Goal: Transaction & Acquisition: Purchase product/service

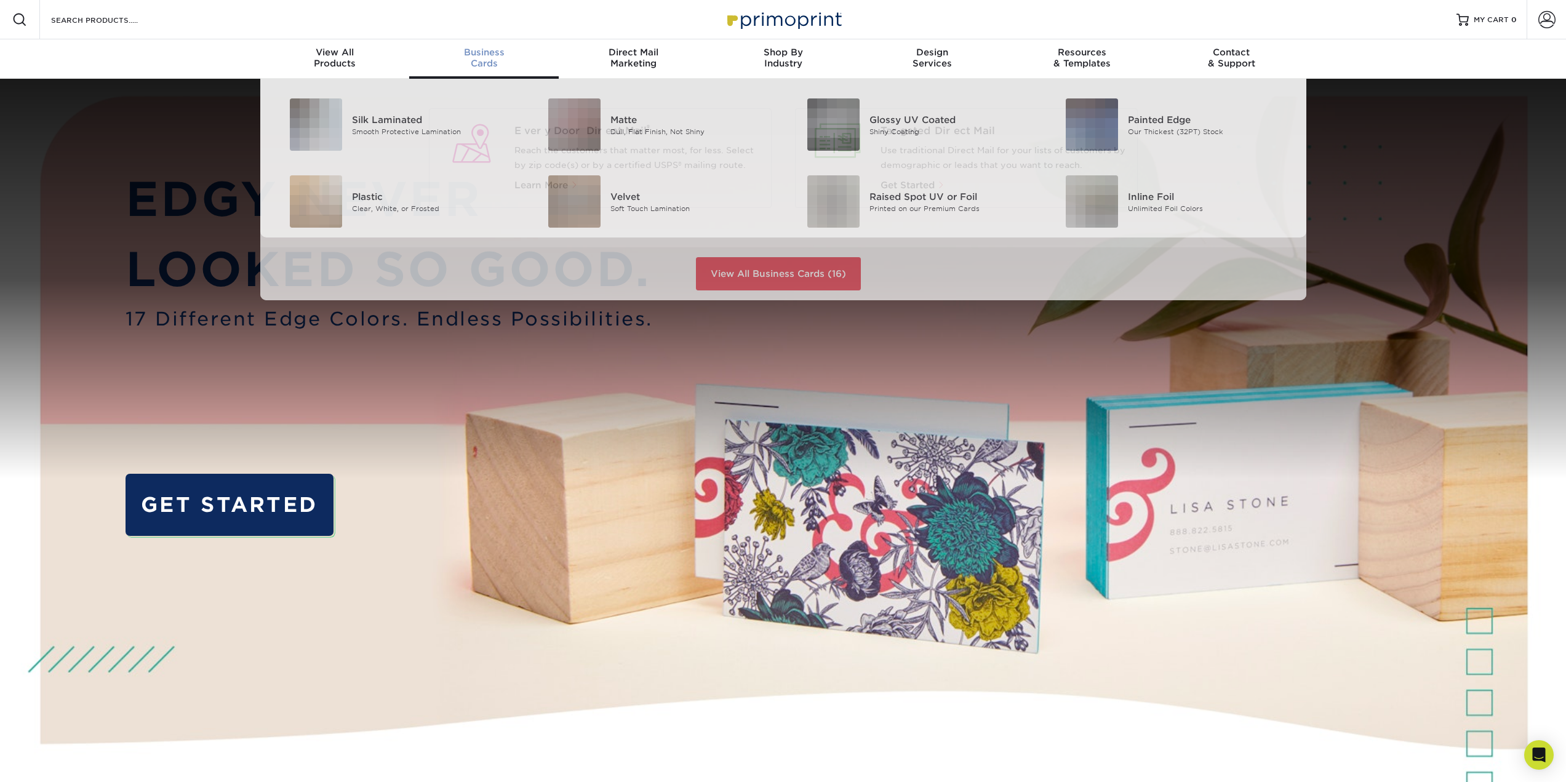
click at [485, 50] on span "Business" at bounding box center [484, 52] width 150 height 11
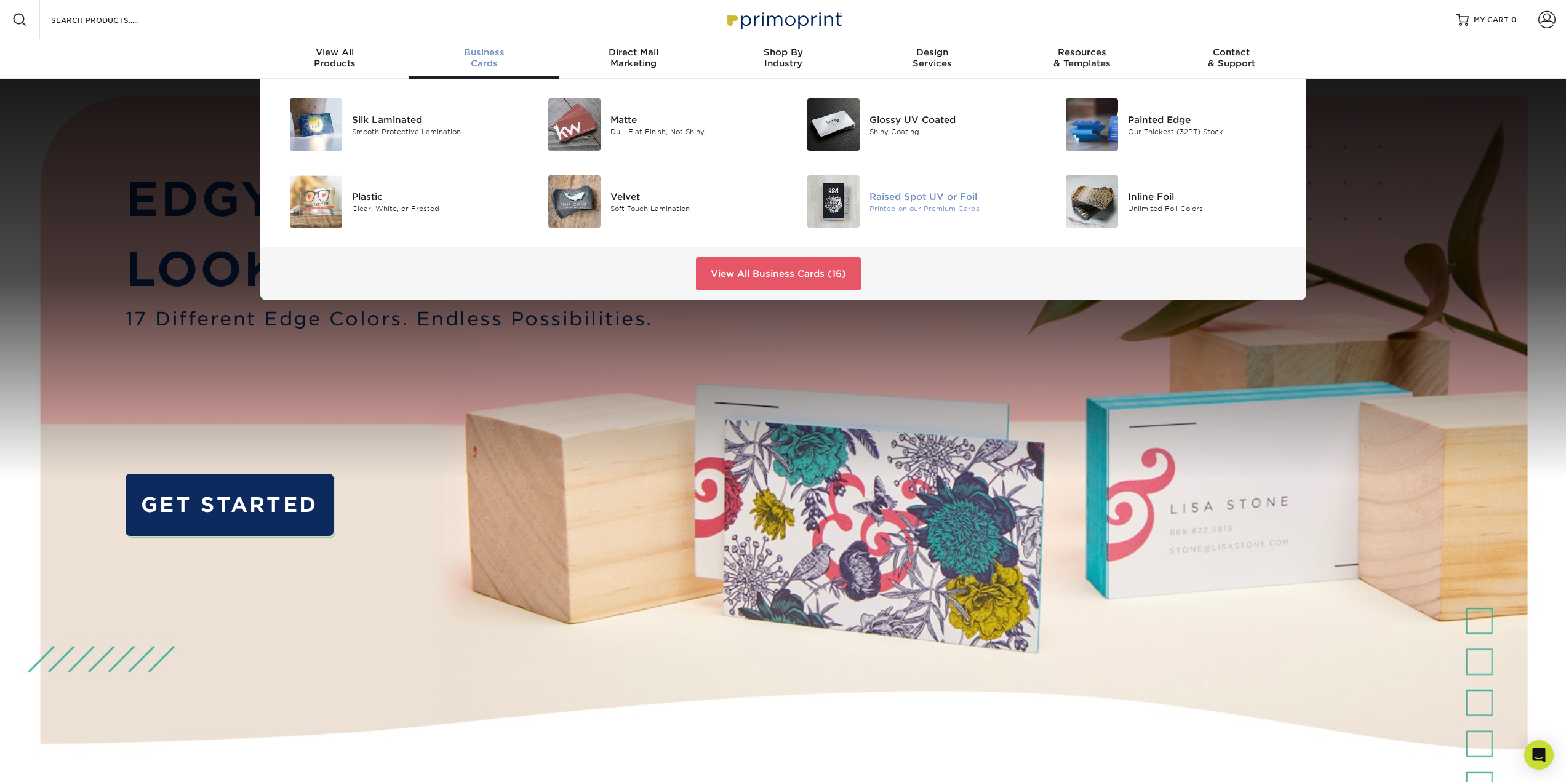
click at [924, 200] on div "Raised Spot UV or Foil" at bounding box center [950, 197] width 163 height 14
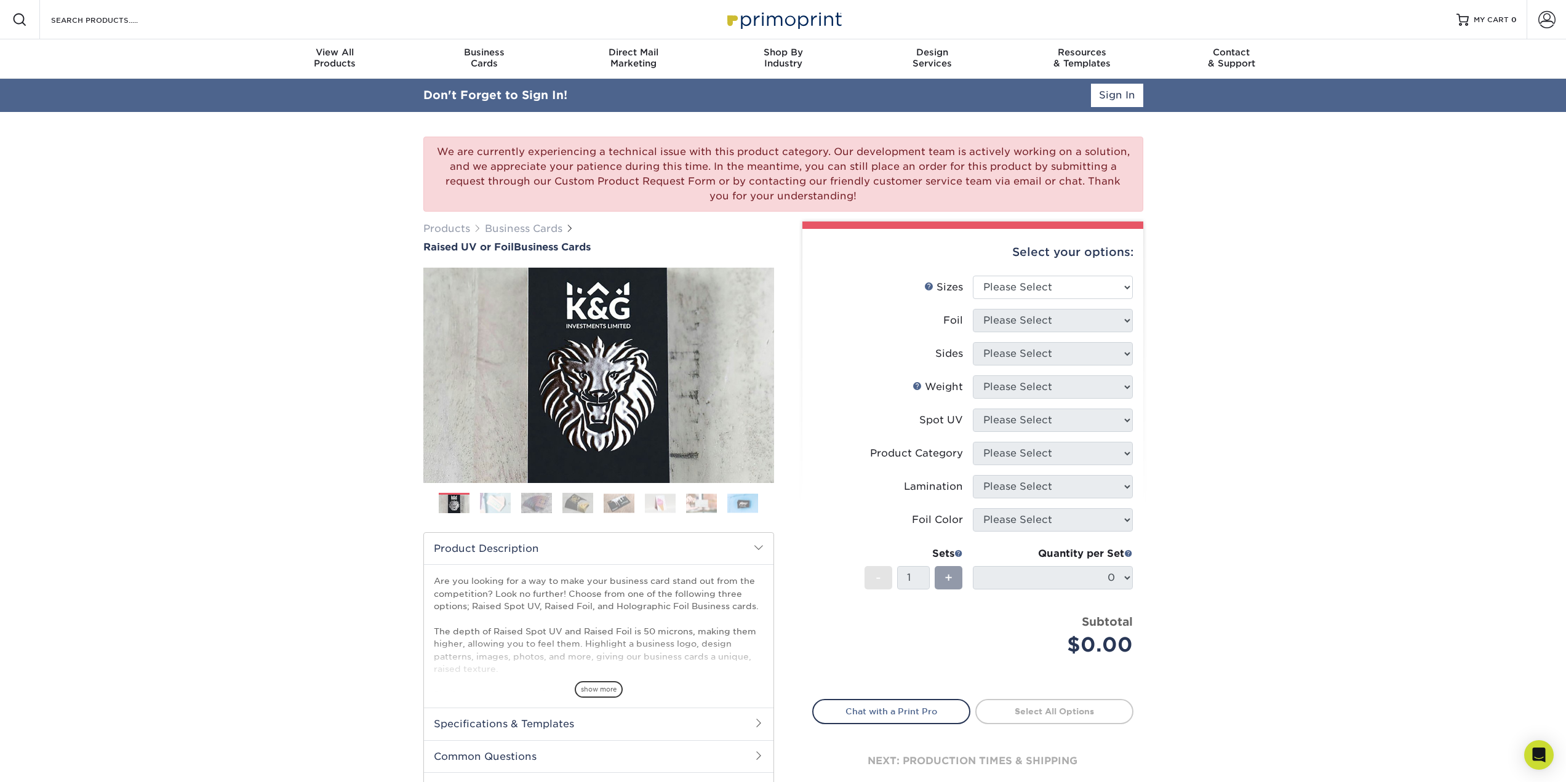
click at [1066, 277] on div "Select your options: Sizes Help Sizes Please Select 2" x 3.5" - Standard Foil P…" at bounding box center [972, 518] width 341 height 579
click at [1064, 292] on select "Please Select 2" x 3.5" - Standard" at bounding box center [1053, 287] width 160 height 23
select select "2.00x3.50"
click at [973, 276] on select "Please Select 2" x 3.5" - Standard" at bounding box center [1053, 287] width 160 height 23
click at [1068, 319] on select "Please Select No Yes" at bounding box center [1053, 320] width 160 height 23
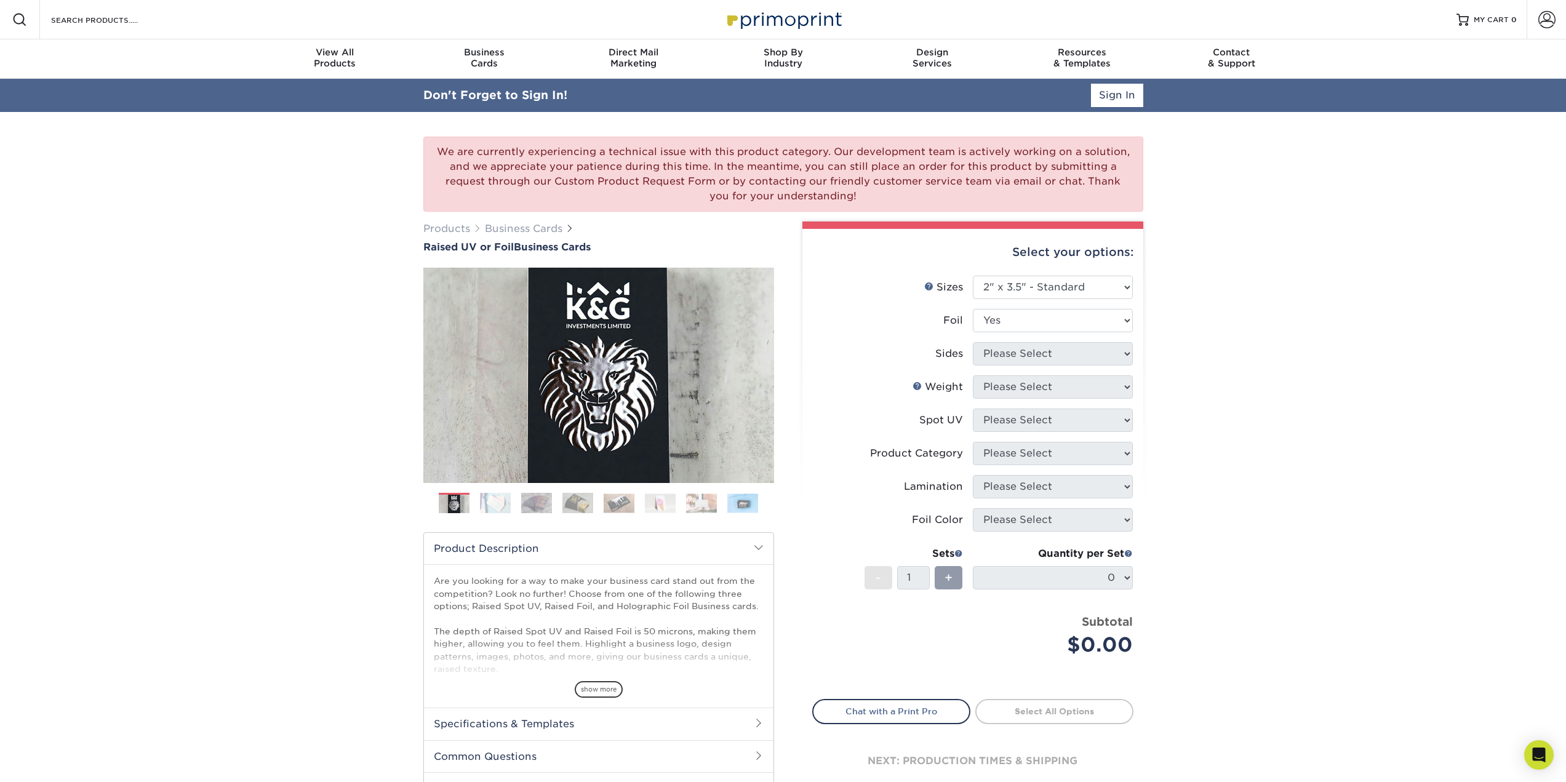
click at [973, 309] on select "Please Select No Yes" at bounding box center [1053, 320] width 160 height 23
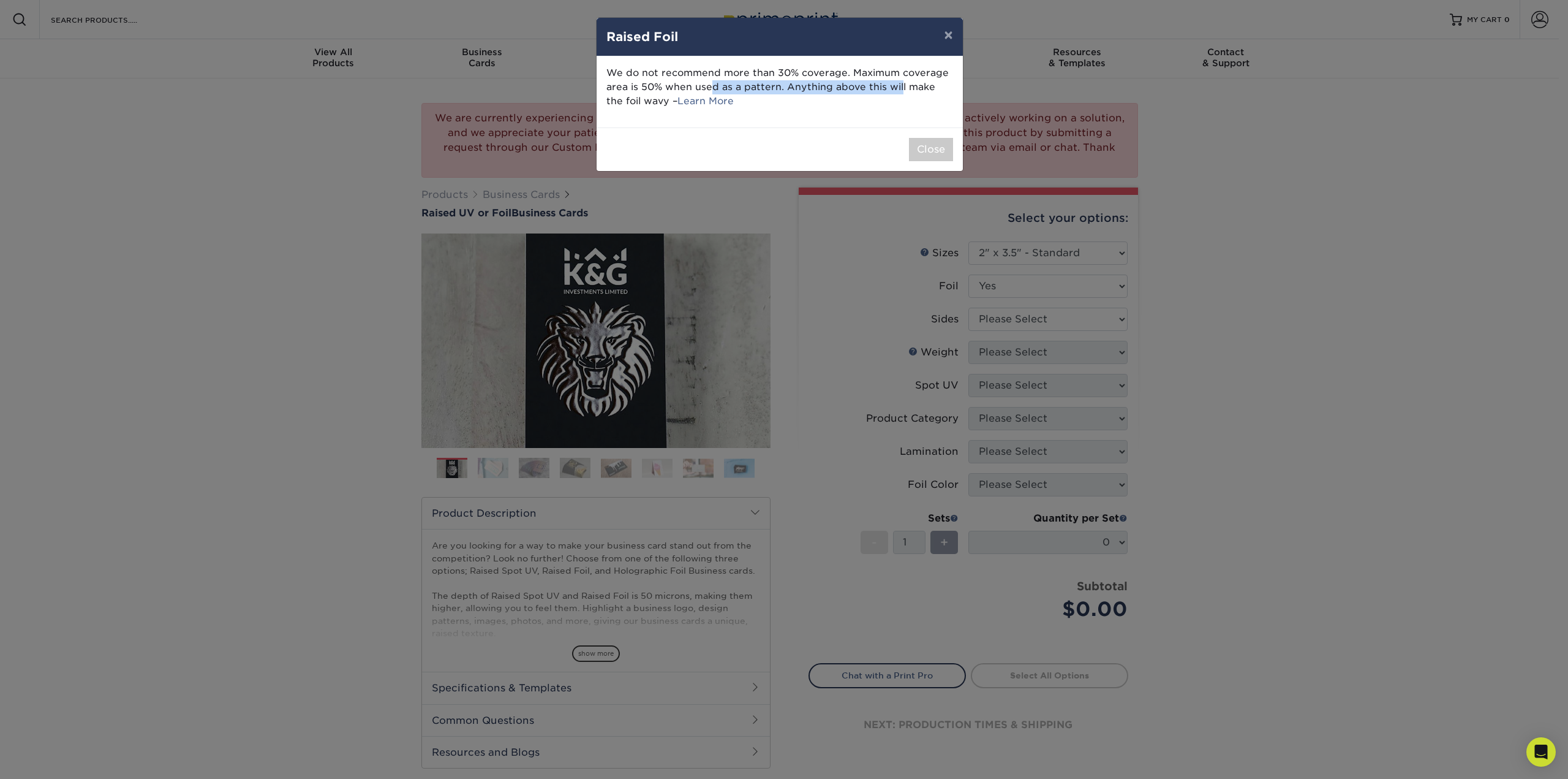
drag, startPoint x: 631, startPoint y: 83, endPoint x: 832, endPoint y: 83, distance: 201.0
click at [826, 83] on p "We do not recommend more than 30% coverage. Maximum coverage area is 50% when u…" at bounding box center [780, 87] width 346 height 42
click at [932, 150] on button "Close" at bounding box center [931, 148] width 44 height 23
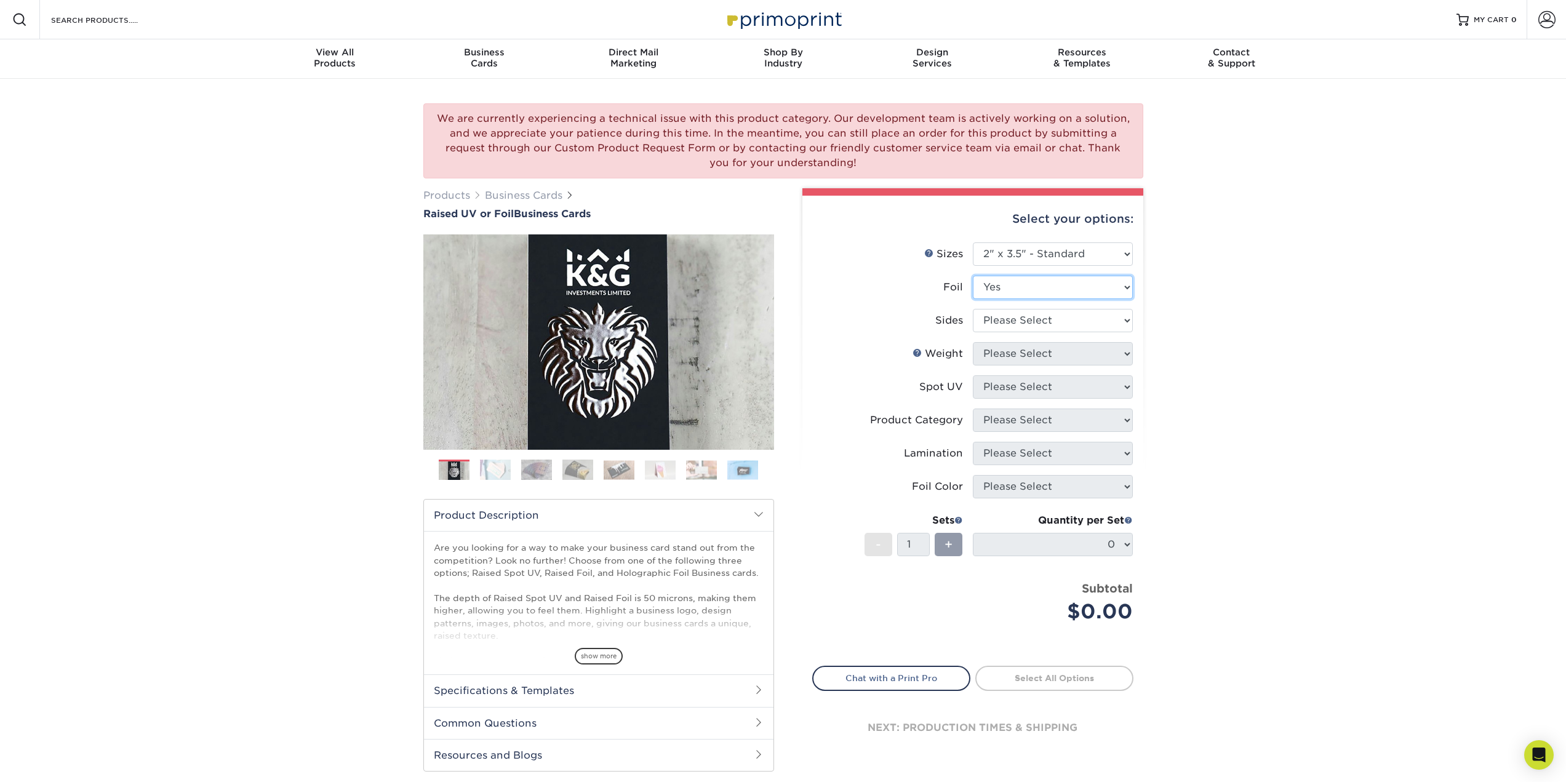
click at [1038, 293] on select "Please Select No Yes" at bounding box center [1053, 287] width 160 height 23
select select "0"
click at [973, 276] on select "Please Select No Yes" at bounding box center [1053, 287] width 160 height 23
click at [1015, 325] on select "Please Select Print Both Sides Print Front Only" at bounding box center [1053, 320] width 160 height 23
select select "13abbda7-1d64-4f25-8bb2-c179b224825d"
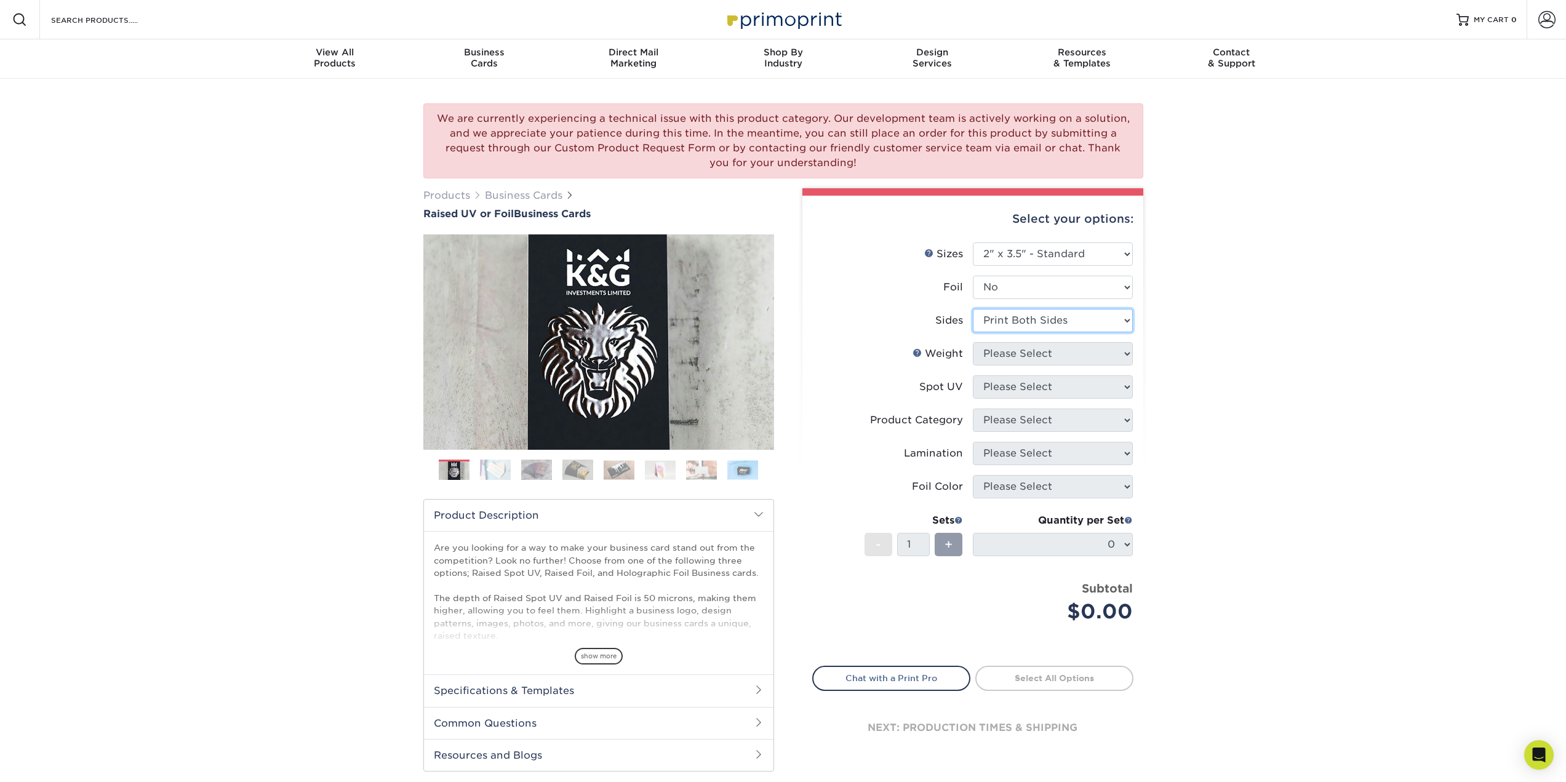
click at [973, 309] on select "Please Select Print Both Sides Print Front Only" at bounding box center [1053, 320] width 160 height 23
click at [1066, 350] on select "Please Select 16PT" at bounding box center [1053, 353] width 160 height 23
select select "16PT"
click at [973, 342] on select "Please Select 16PT" at bounding box center [1053, 353] width 160 height 23
click at [1016, 389] on select "Please Select No Spot UV Front Only" at bounding box center [1053, 386] width 160 height 23
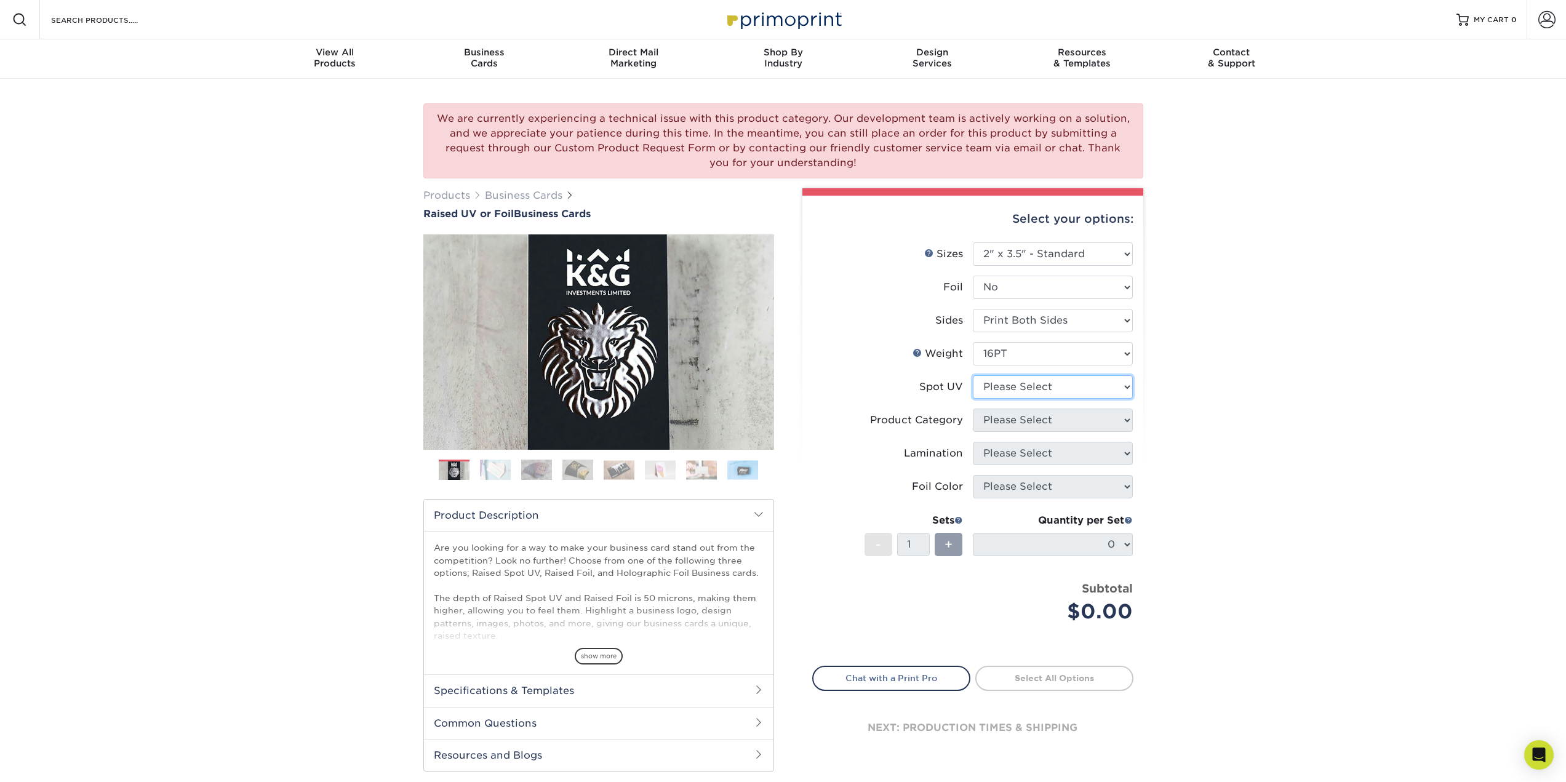
select select "1"
click at [973, 375] on select "Please Select No Spot UV Front Only" at bounding box center [1053, 386] width 160 height 23
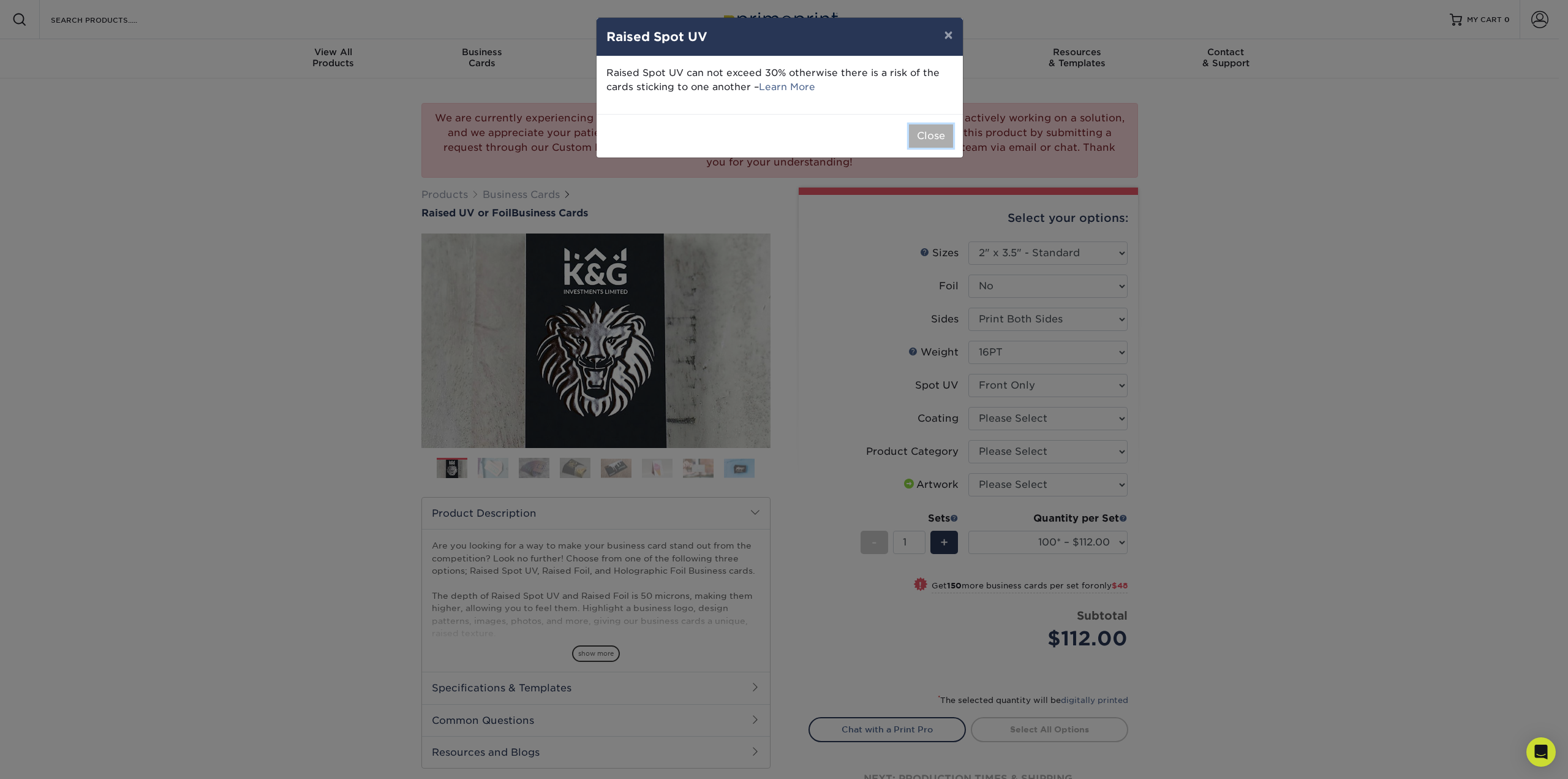
click at [935, 137] on button "Close" at bounding box center [931, 135] width 44 height 23
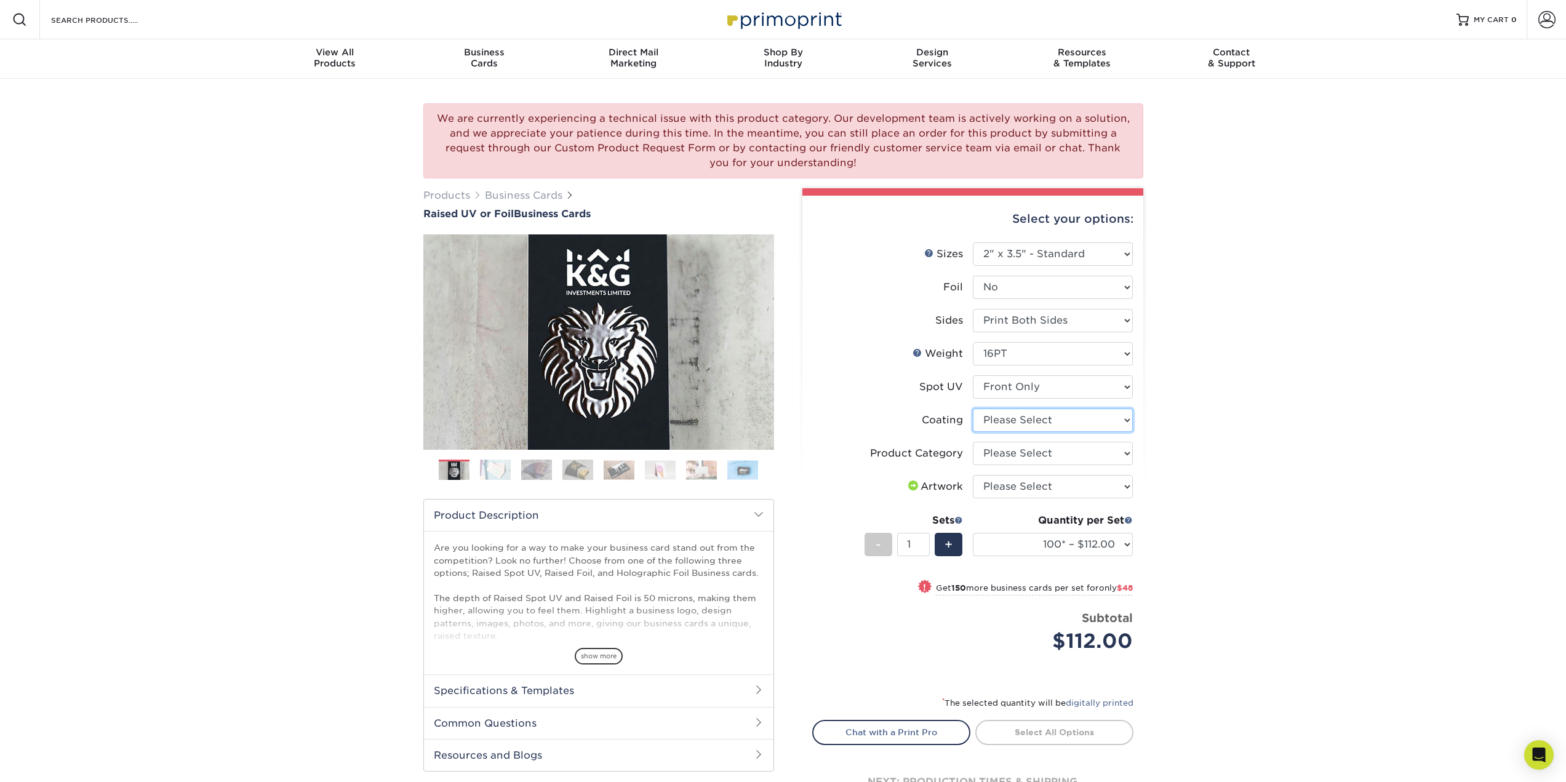
click at [1028, 417] on select at bounding box center [1053, 420] width 160 height 23
select select "3e7618de-abca-4bda-9f97-8b9129e913d8"
click at [973, 409] on select at bounding box center [1053, 420] width 160 height 23
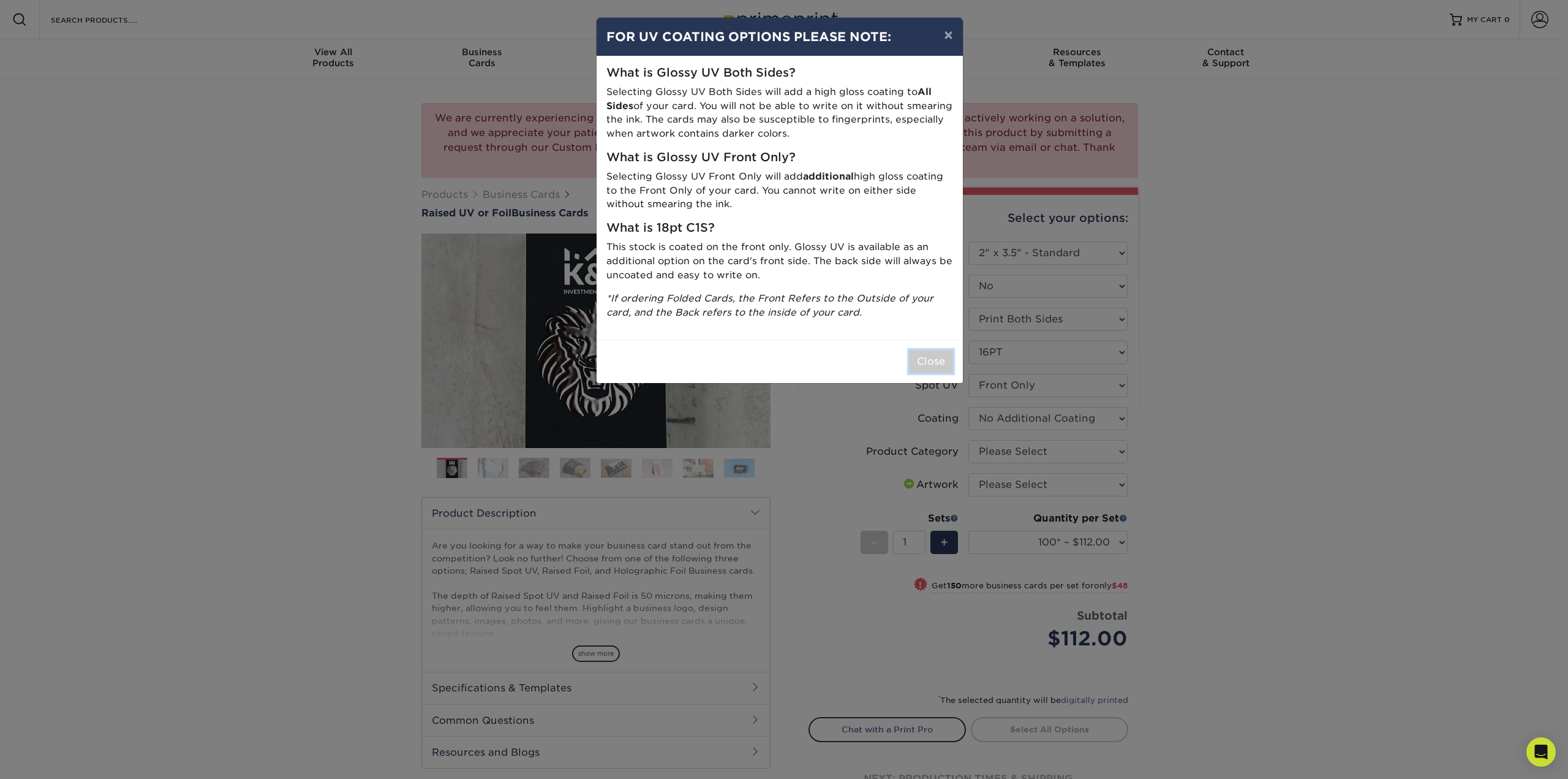
drag, startPoint x: 929, startPoint y: 365, endPoint x: 921, endPoint y: 366, distance: 8.1
click at [928, 366] on button "Close" at bounding box center [931, 361] width 44 height 23
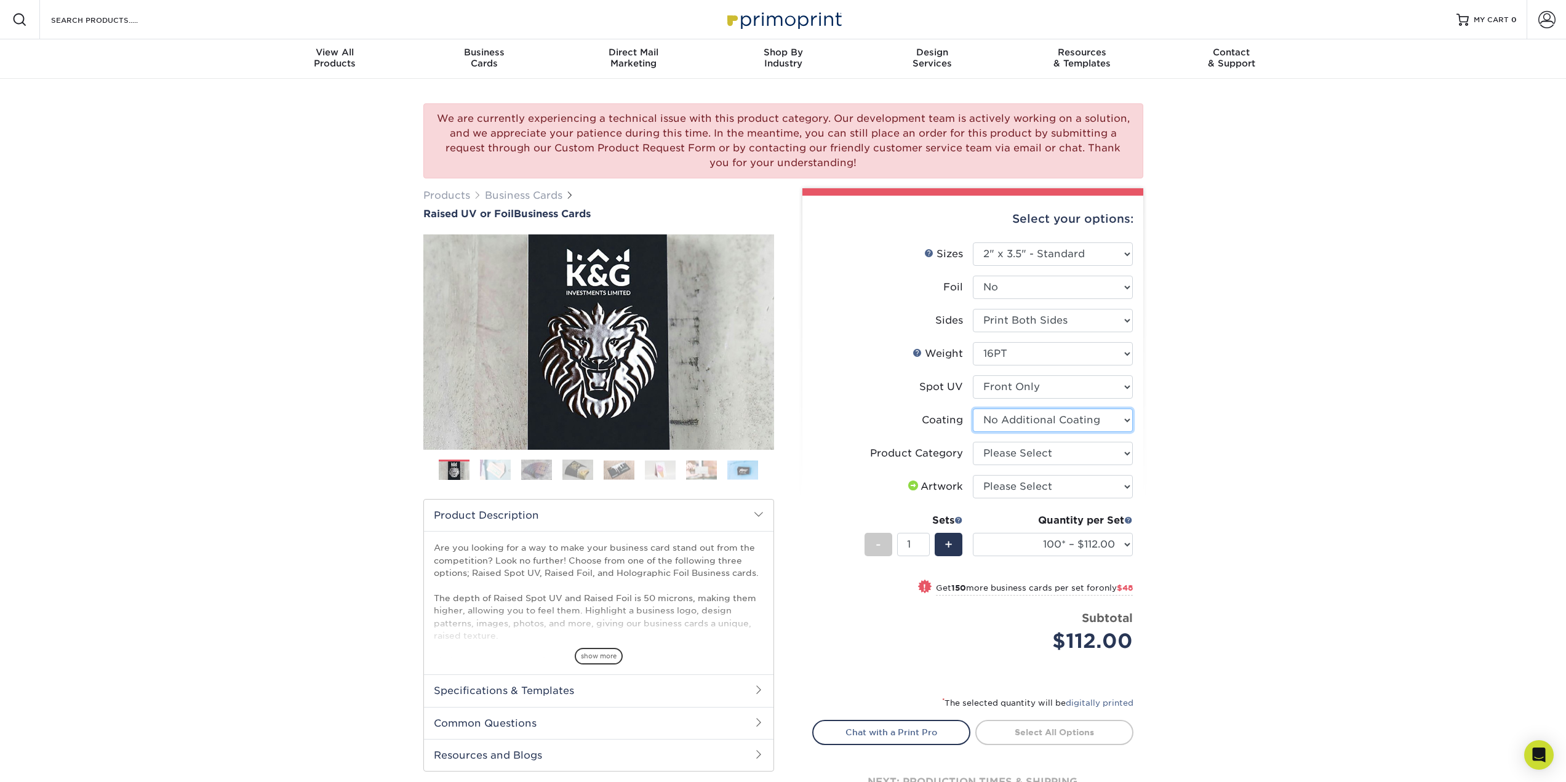
click at [1039, 421] on select at bounding box center [1053, 420] width 160 height 23
click at [1034, 450] on select "Please Select Business Cards" at bounding box center [1053, 453] width 160 height 23
select select "3b5148f1-0588-4f88-a218-97bcfdce65c1"
click at [973, 442] on select "Please Select Business Cards" at bounding box center [1053, 453] width 160 height 23
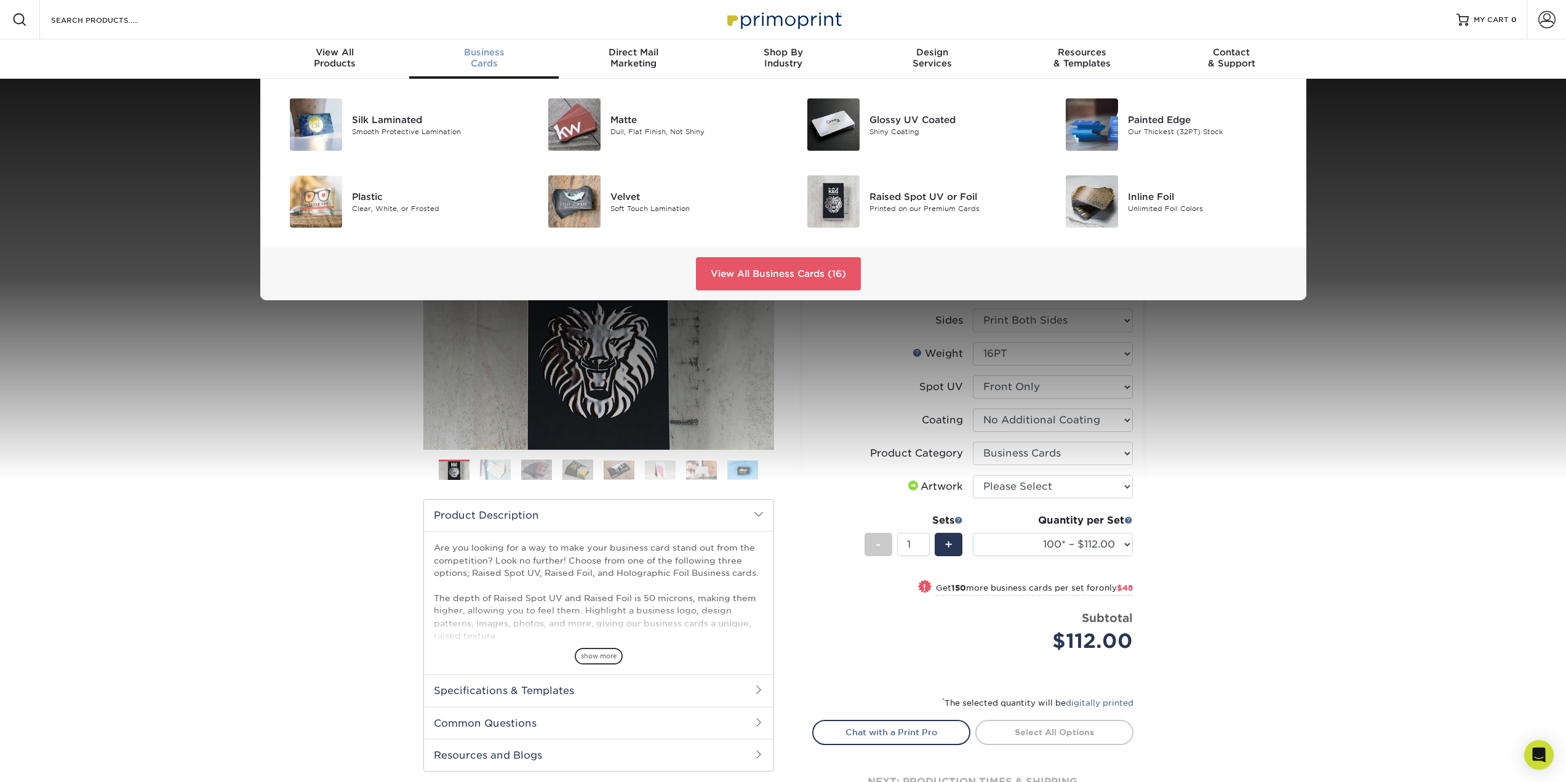
click at [483, 57] on span "Business" at bounding box center [484, 52] width 150 height 11
click at [597, 205] on img at bounding box center [574, 201] width 52 height 52
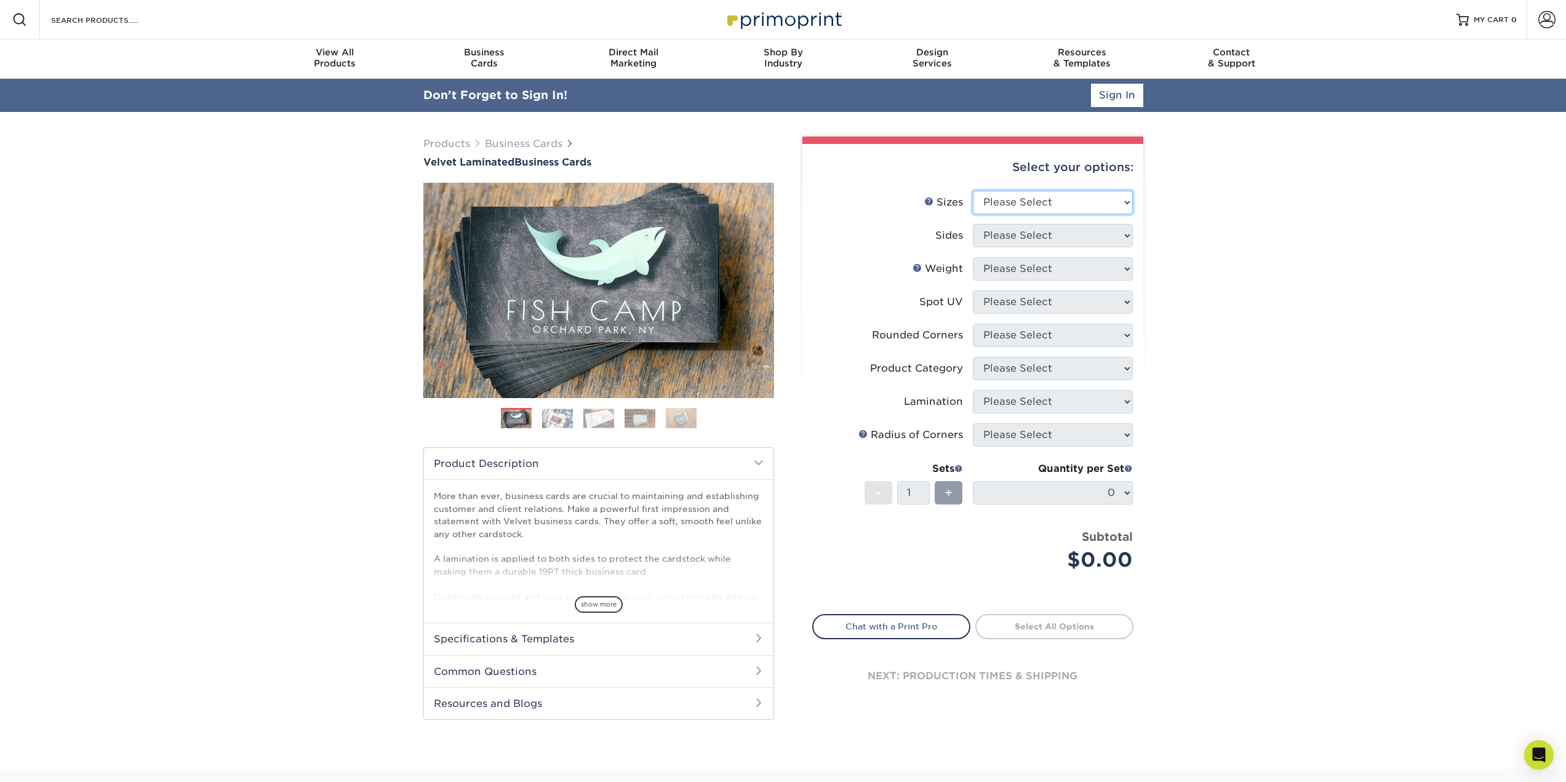
click at [1034, 201] on select "Please Select 1.5" x 3.5" - Mini 1.75" x 3.5" - Mini 2" x 2" - Square 2" x 3" -…" at bounding box center [1053, 202] width 160 height 23
select select "2.00x3.50"
click at [973, 191] on select "Please Select 1.5" x 3.5" - Mini 1.75" x 3.5" - Mini 2" x 2" - Square 2" x 3" -…" at bounding box center [1053, 202] width 160 height 23
click at [1019, 234] on select "Please Select Print Both Sides Print Front Only" at bounding box center [1053, 235] width 160 height 23
select select "13abbda7-1d64-4f25-8bb2-c179b224825d"
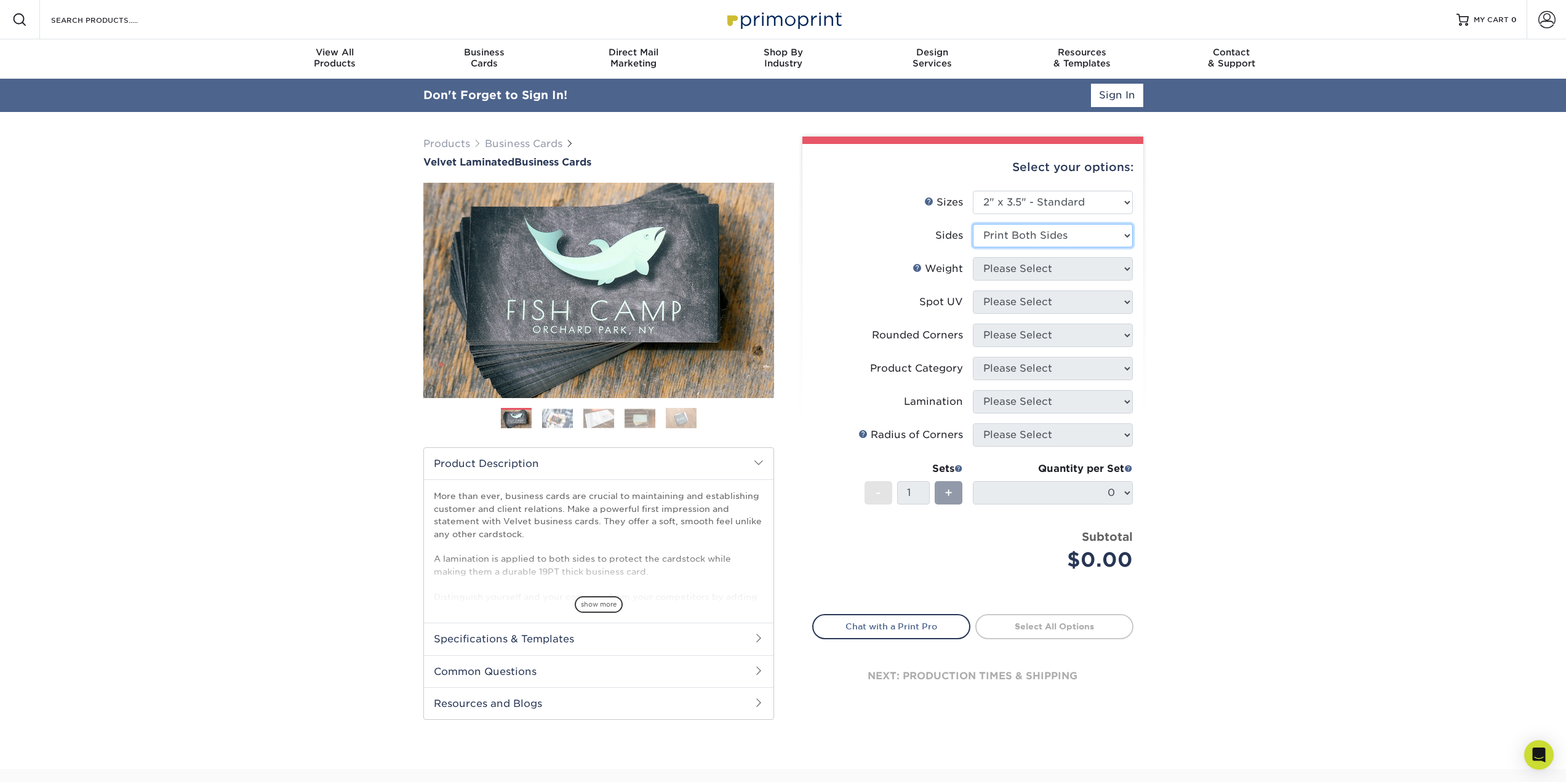
click at [973, 224] on select "Please Select Print Both Sides Print Front Only" at bounding box center [1053, 235] width 160 height 23
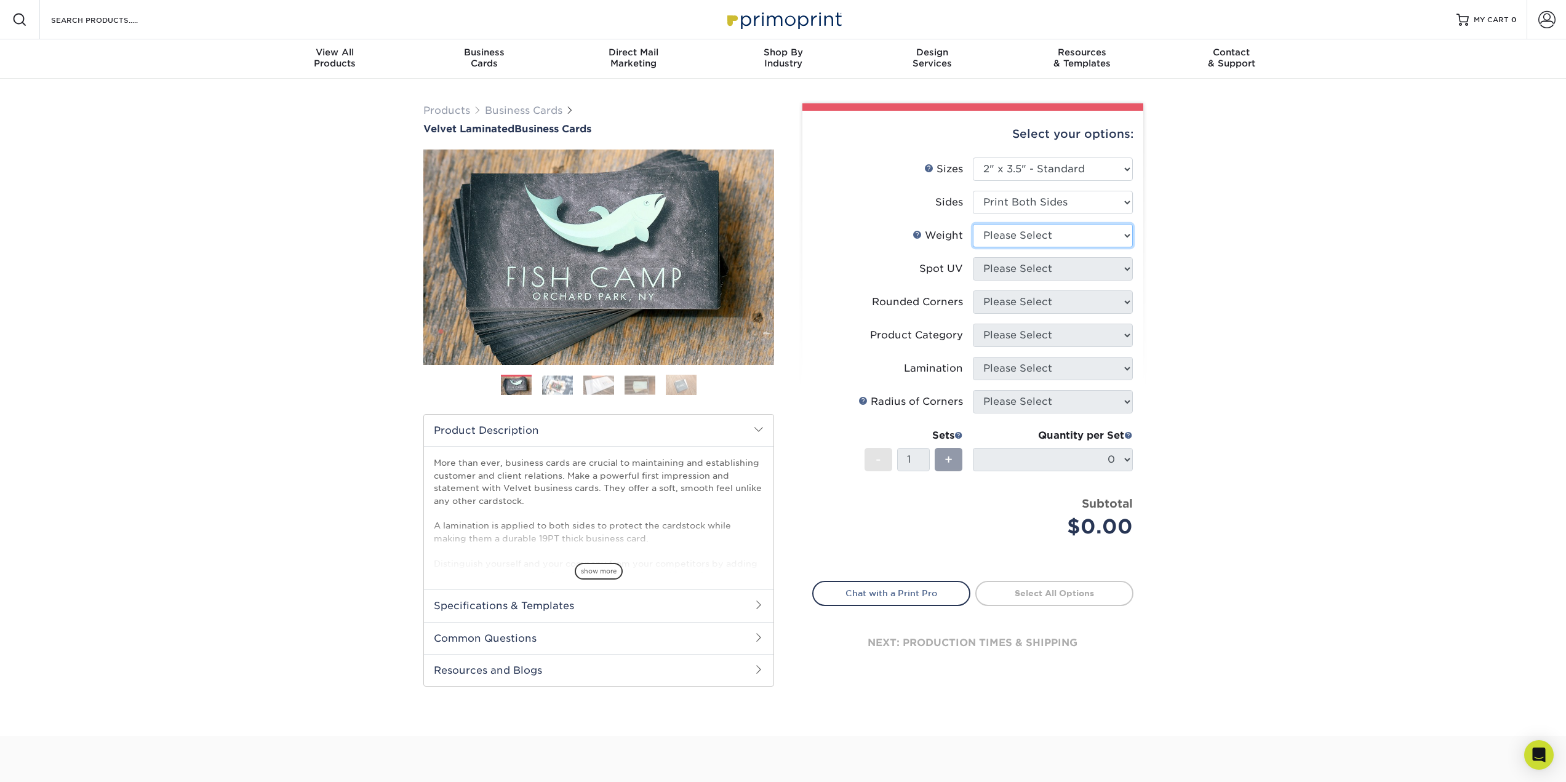
click at [1046, 246] on select "Please Select 16PT" at bounding box center [1053, 235] width 160 height 23
select select "16PT"
click at [973, 224] on select "Please Select 16PT" at bounding box center [1053, 235] width 160 height 23
click at [1046, 271] on select "Please Select No Spot UV Front and Back (Both Sides) Front Only Back Only" at bounding box center [1053, 268] width 160 height 23
select select "0"
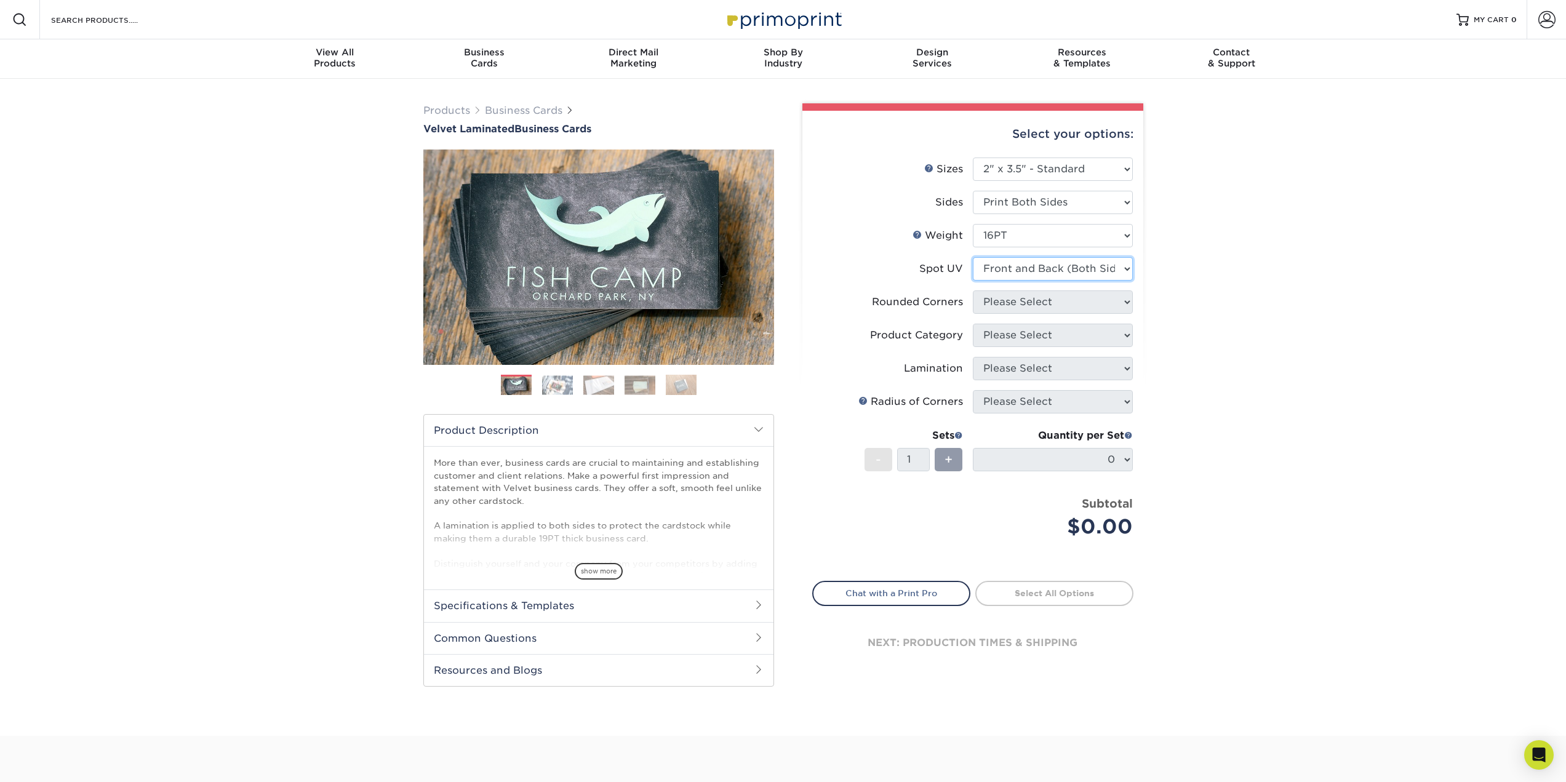
click at [973, 257] on select "Please Select No Spot UV Front and Back (Both Sides) Front Only Back Only" at bounding box center [1053, 268] width 160 height 23
click at [1016, 298] on select "Please Select Yes - Round 2 Corners Yes - Round 4 Corners No" at bounding box center [1053, 301] width 160 height 23
select select "0"
click at [973, 290] on select "Please Select Yes - Round 2 Corners Yes - Round 4 Corners No" at bounding box center [1053, 301] width 160 height 23
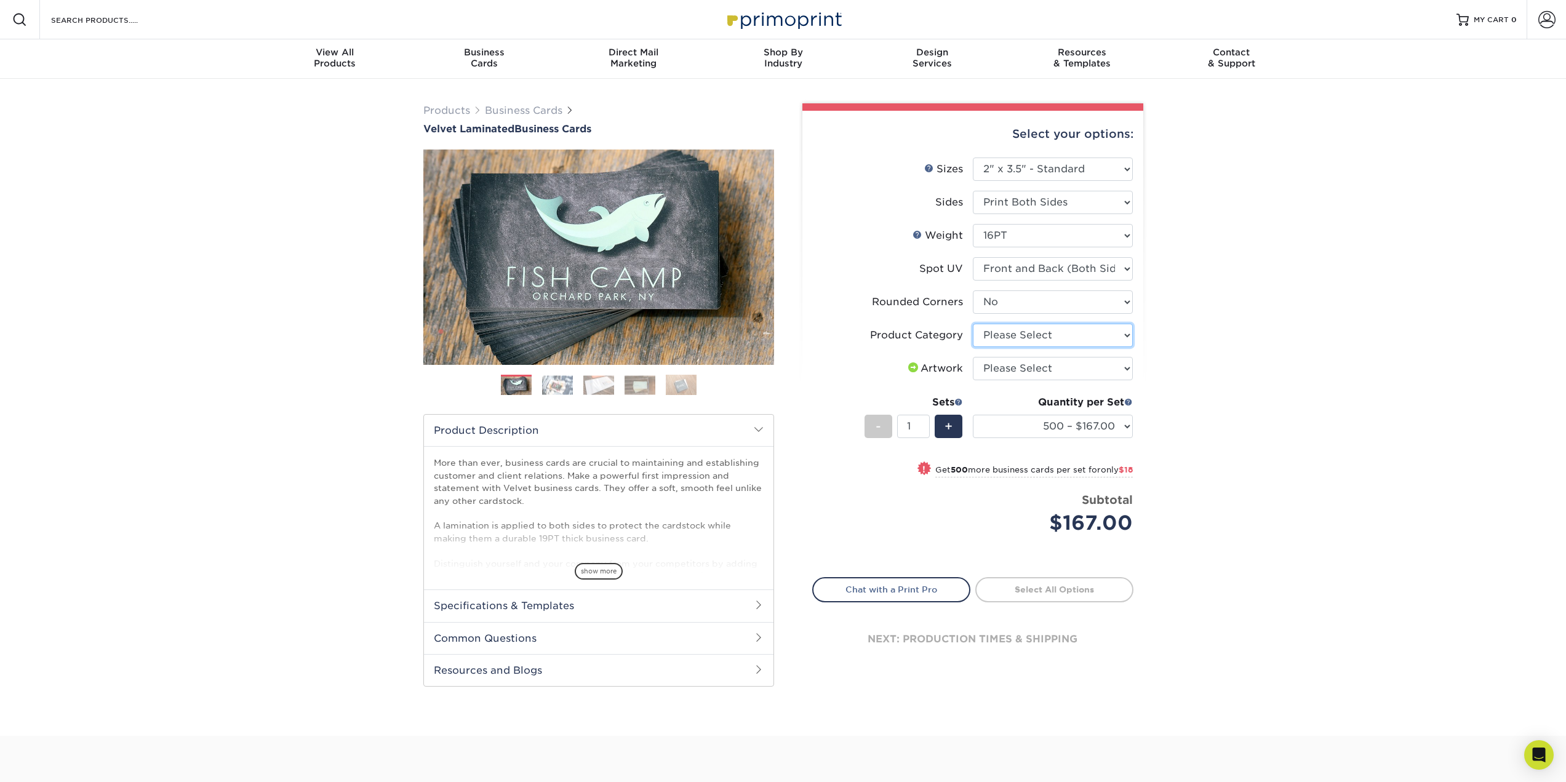
click at [1027, 330] on select "Please Select Business Cards" at bounding box center [1053, 335] width 160 height 23
select select "3b5148f1-0588-4f88-a218-97bcfdce65c1"
click at [973, 324] on select "Please Select Business Cards" at bounding box center [1053, 335] width 160 height 23
click at [1039, 369] on select "Please Select I will upload files I need a design - $100" at bounding box center [1053, 368] width 160 height 23
select select "upload"
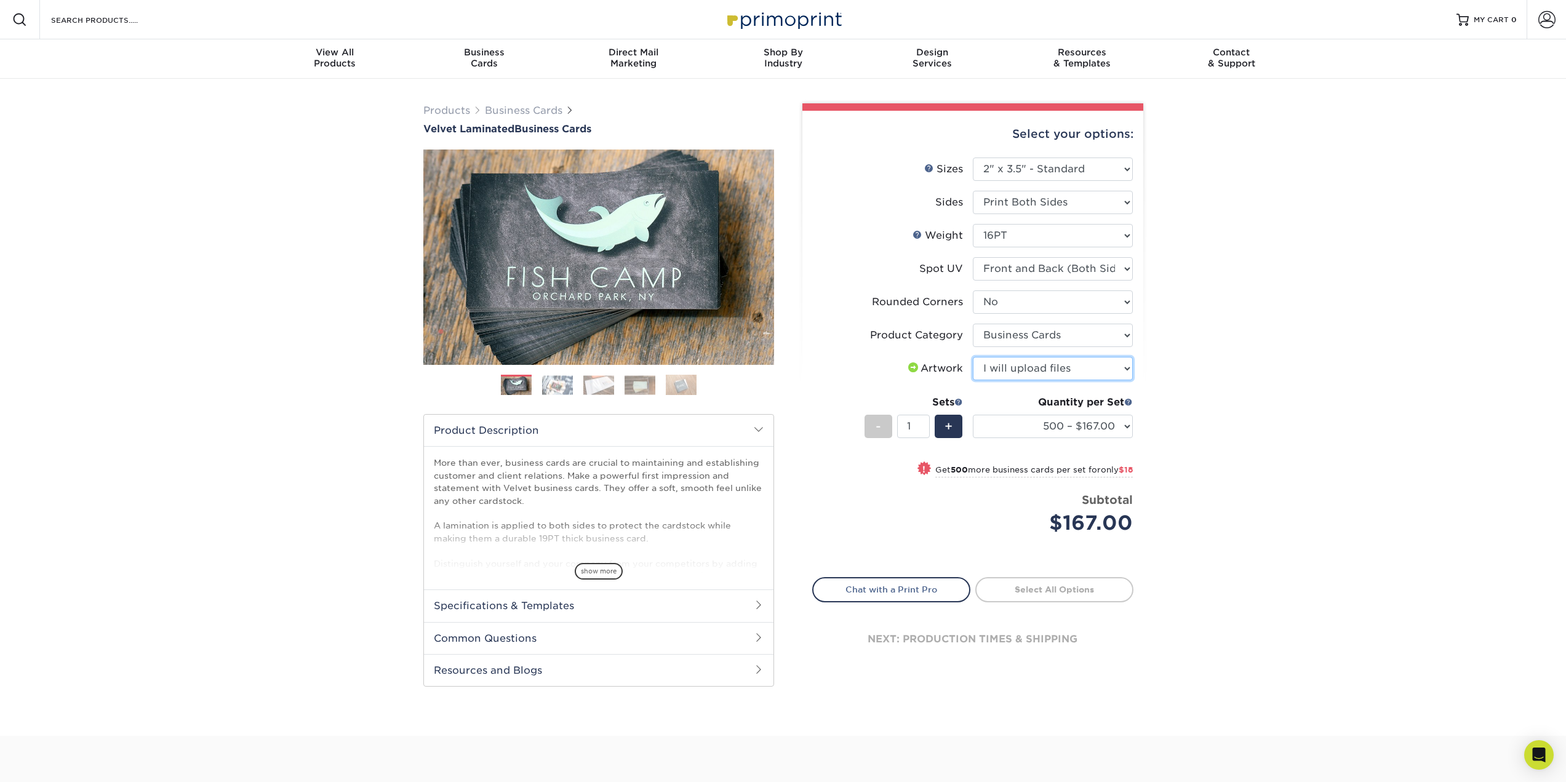
click at [973, 357] on select "Please Select I will upload files I need a design - $100" at bounding box center [1053, 368] width 160 height 23
click at [1108, 429] on select "500 – $167.00 1000 – $185.00 2500 – $439.00 5000 – $733.00 10000 – $1307.00" at bounding box center [1053, 426] width 160 height 23
click at [1231, 401] on div "Products Business Cards Velvet Laminated Business Cards Previous Next" at bounding box center [783, 407] width 1566 height 657
click at [1092, 421] on select "500 – $167.00 1000 – $185.00 2500 – $439.00 5000 – $733.00 10000 – $1307.00" at bounding box center [1053, 426] width 160 height 23
click at [1332, 424] on div "Products Business Cards Velvet Laminated Business Cards Previous Next" at bounding box center [783, 407] width 1566 height 657
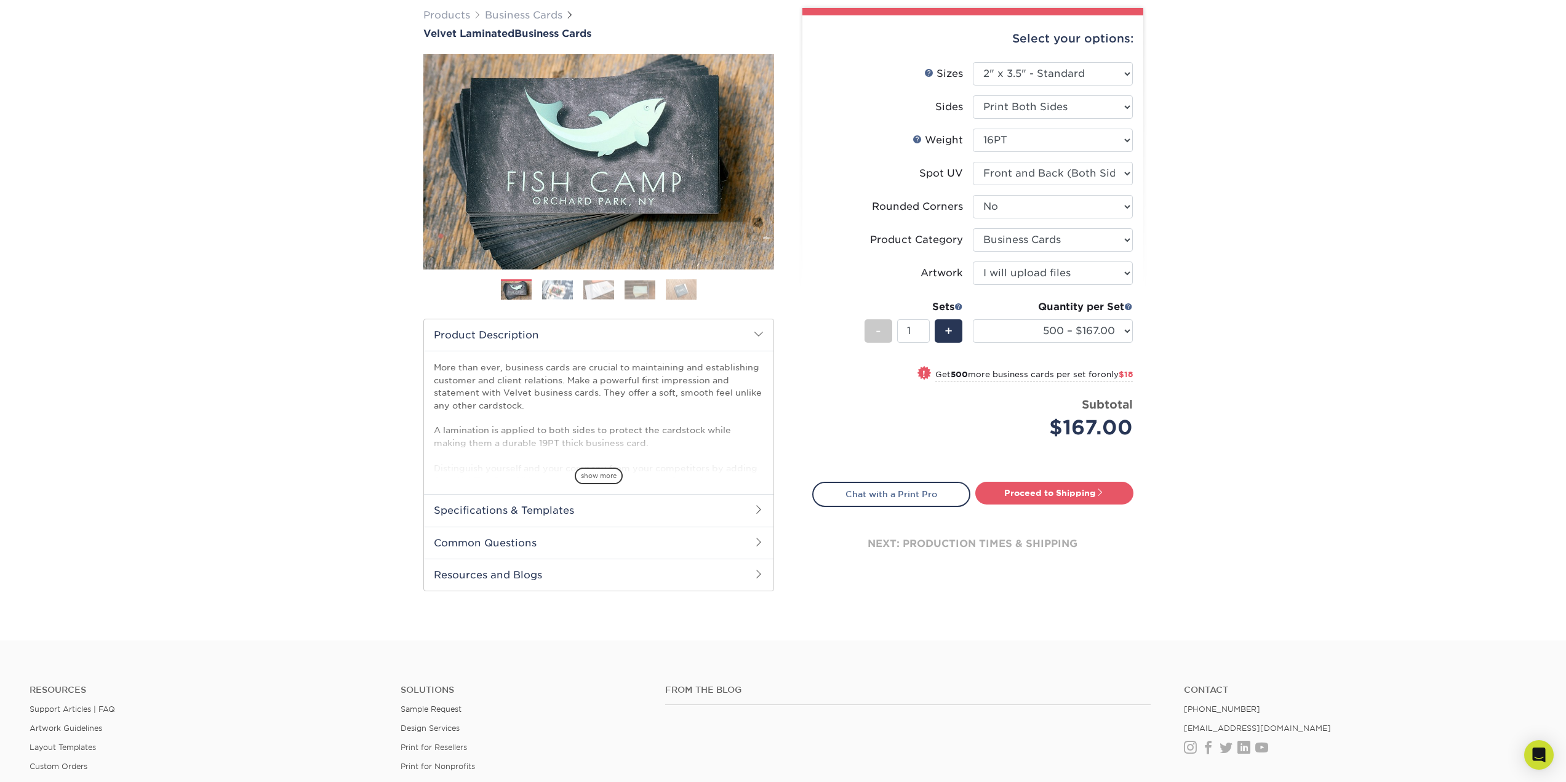
scroll to position [62, 0]
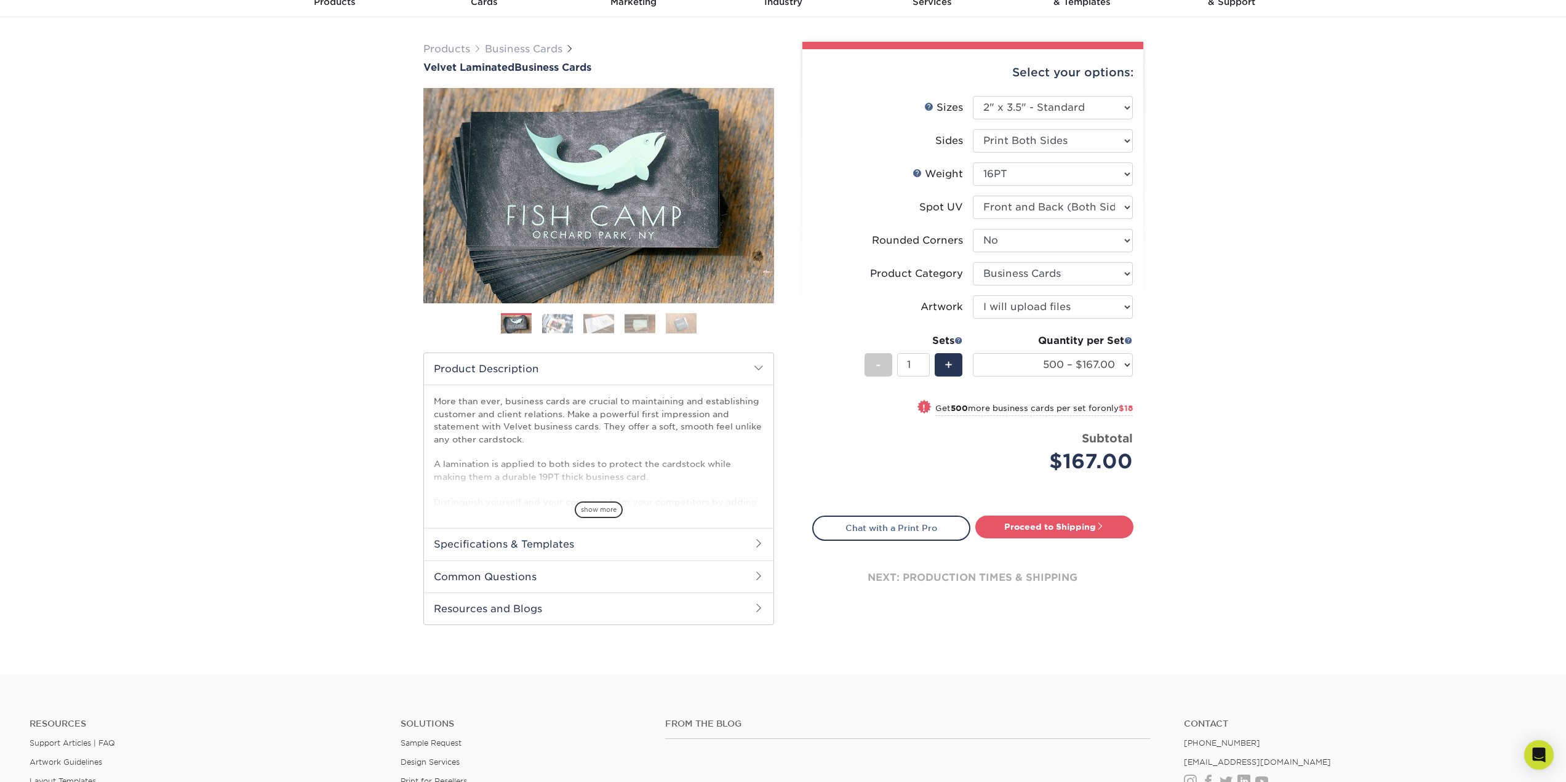
click at [1061, 512] on div "Select your options: Sizes Help Sizes Please Select 1.5" x 3.5" - Mini 1.75" x …" at bounding box center [972, 336] width 341 height 575
click at [1062, 520] on link "Proceed to Shipping" at bounding box center [1054, 527] width 158 height 22
type input "Set 1"
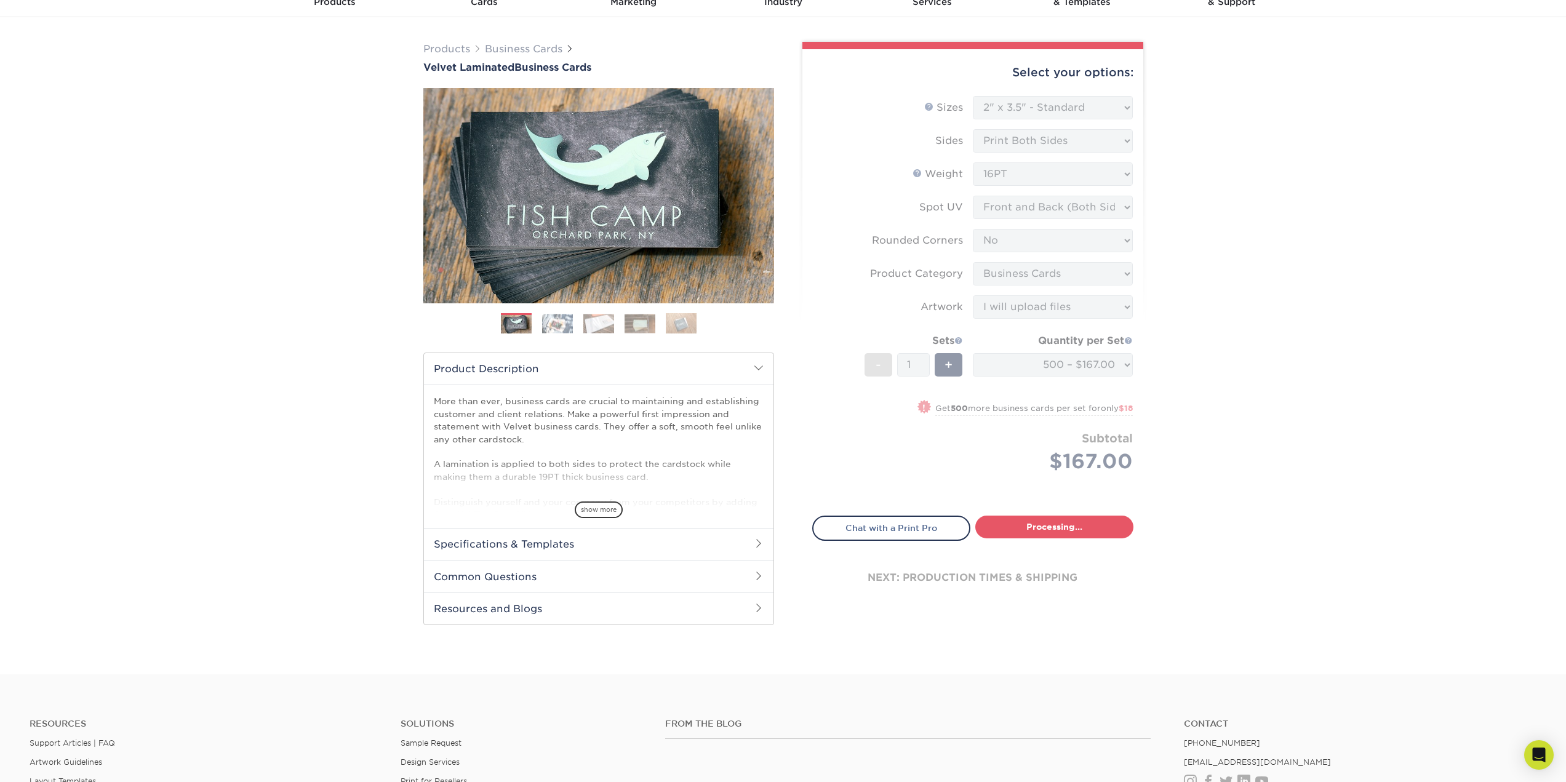
select select "4255bcc9-c807-49ed-9fda-38550f218dbc"
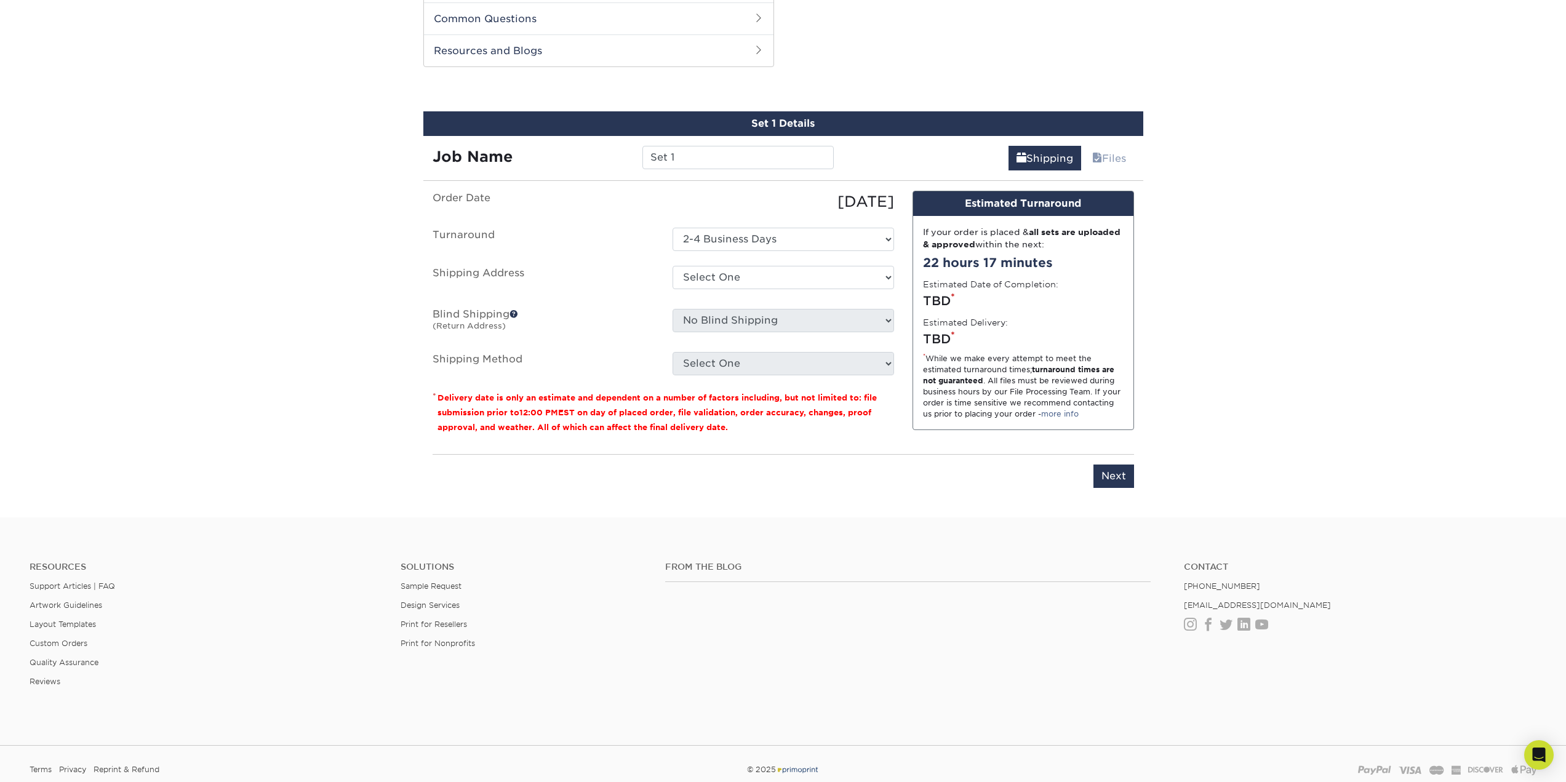
scroll to position [626, 0]
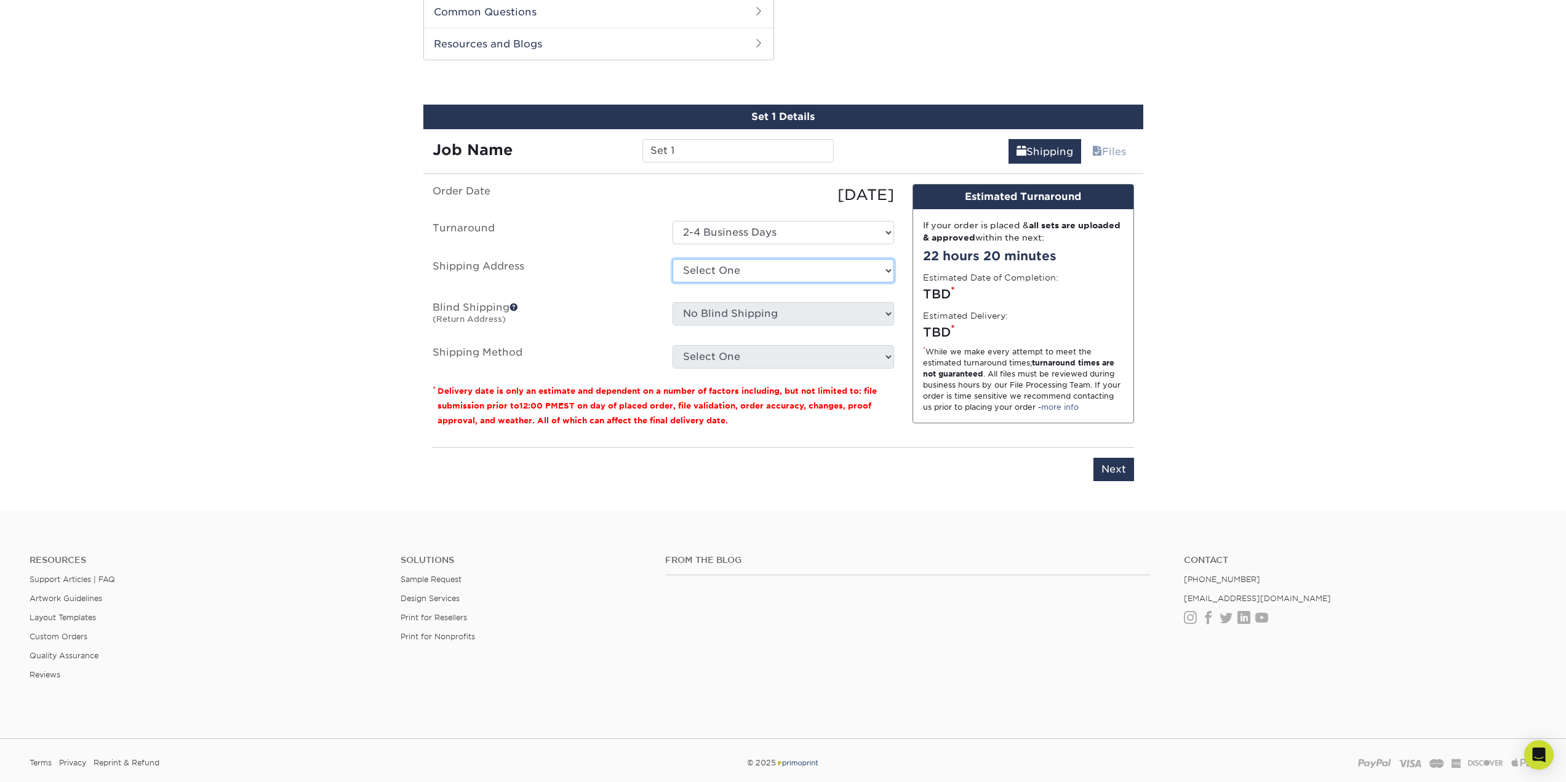
click at [756, 262] on select "Select One + Add New Address - Login" at bounding box center [784, 270] width 222 height 23
select select "newaddress"
click at [673, 259] on select "Select One + Add New Address - Login" at bounding box center [784, 270] width 222 height 23
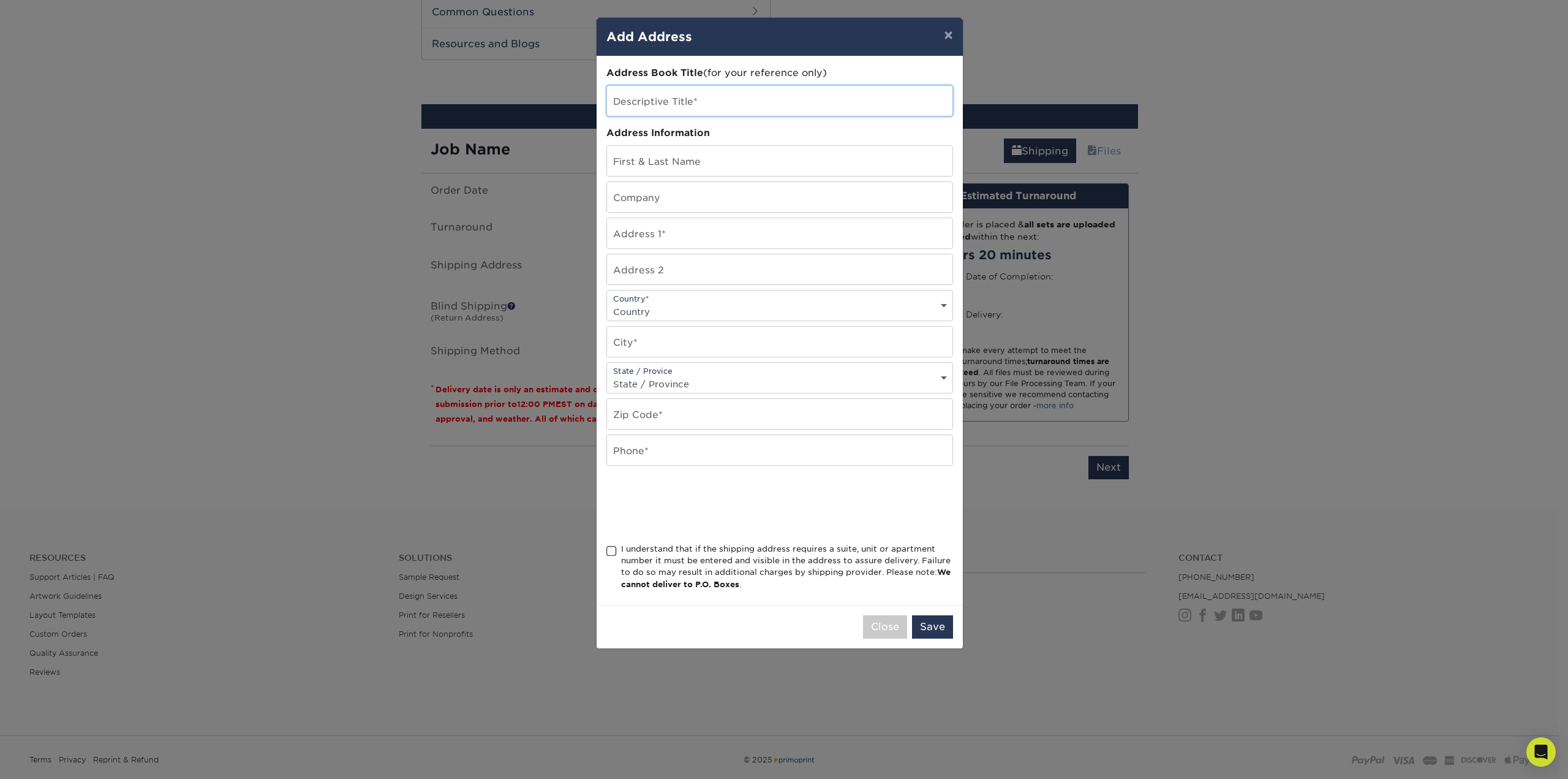
click at [690, 101] on input "text" at bounding box center [780, 101] width 345 height 30
type input "Indexx"
click at [660, 159] on input "text" at bounding box center [780, 160] width 345 height 30
type input "Vicki Holinko"
type input "Indexx"
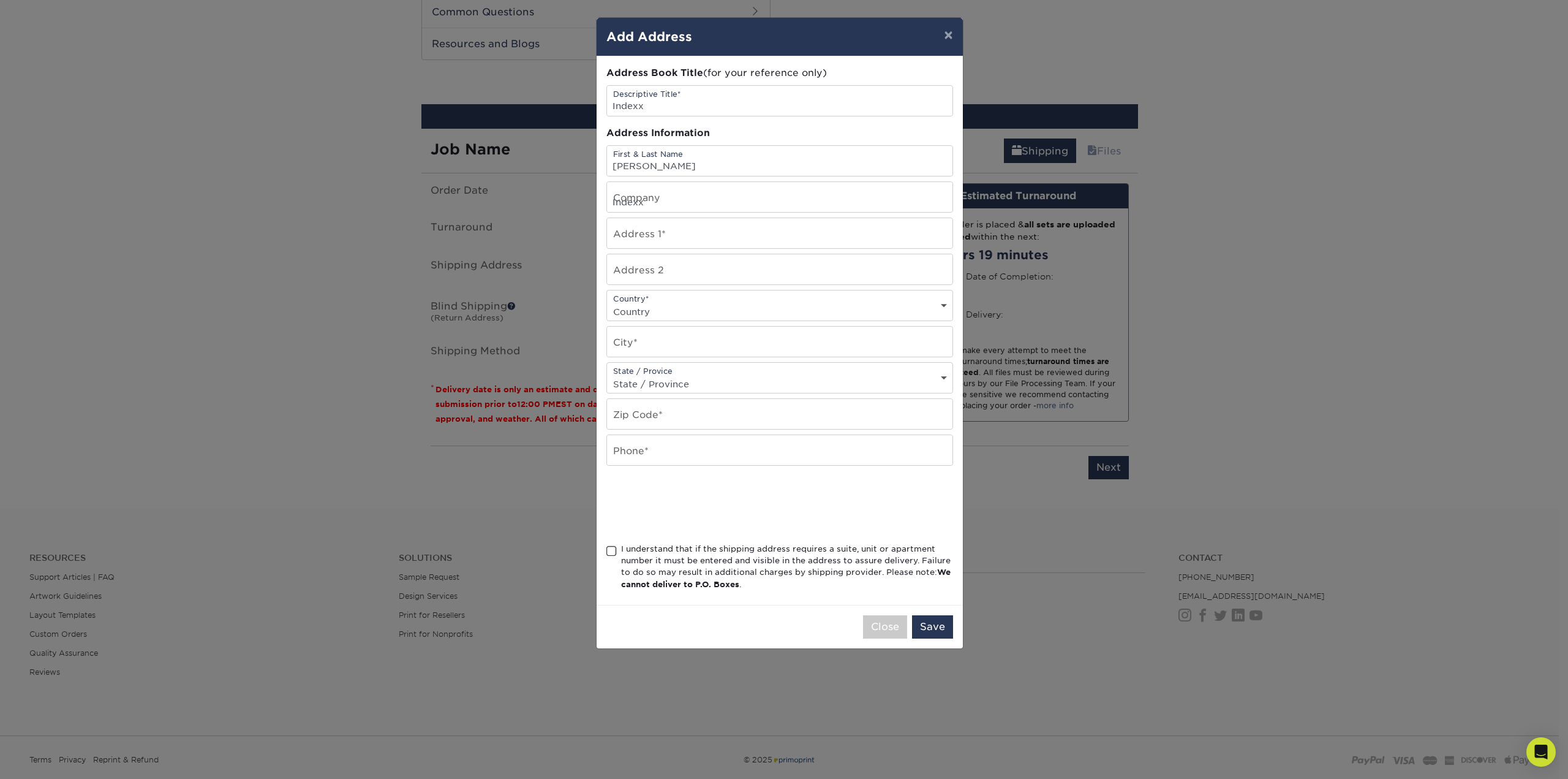
type input "303 Haywood Road"
select select "US"
type input "Greenville"
select select "SC"
type input "29607"
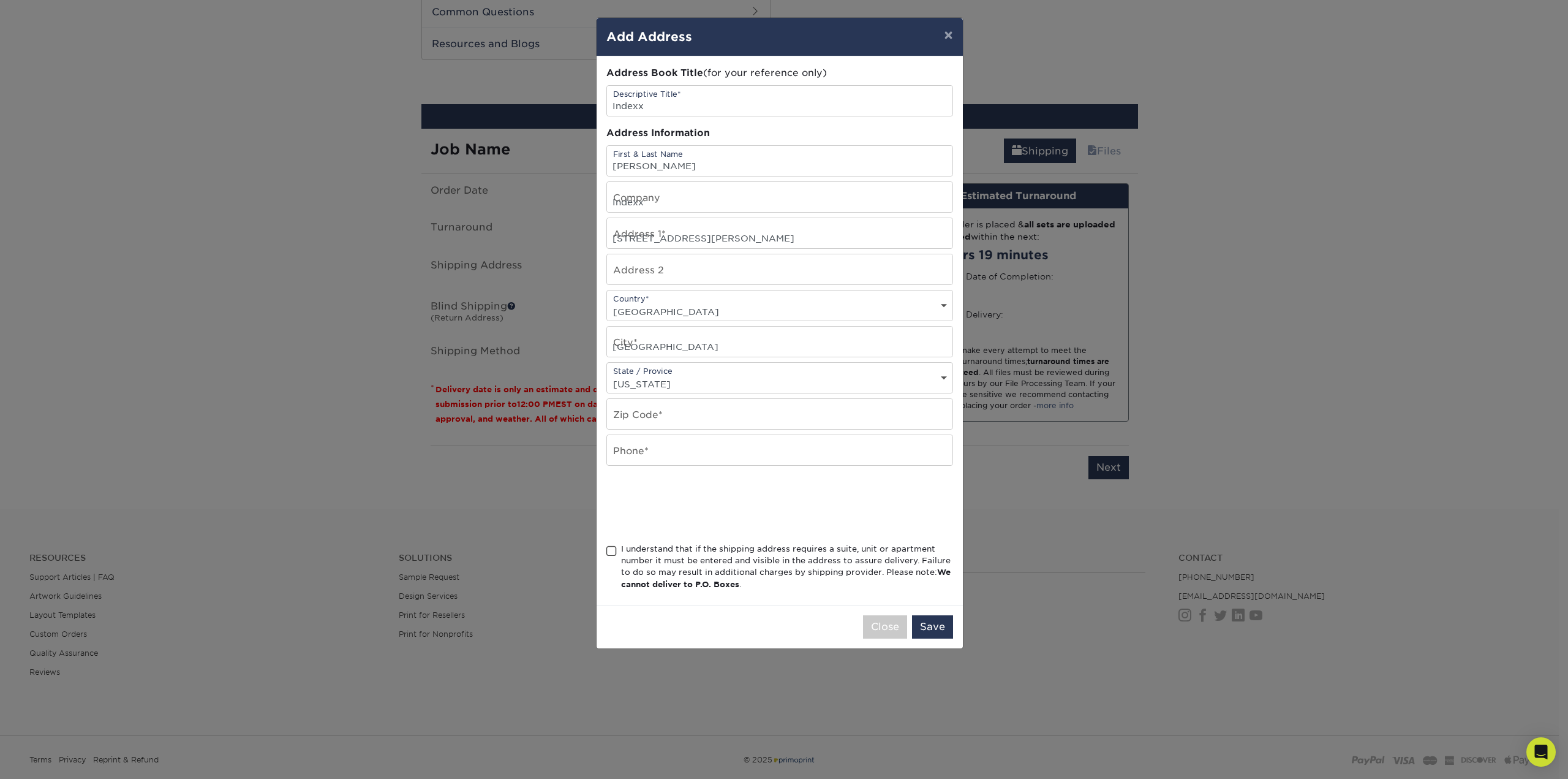
type input "8643312440"
click at [825, 550] on div "I understand that if the shipping address requires a suite, unit or apartment n…" at bounding box center [786, 567] width 332 height 48
click at [0, 0] on input "I understand that if the shipping address requires a suite, unit or apartment n…" at bounding box center [0, 0] width 0 height 0
click at [945, 628] on button "Save" at bounding box center [932, 627] width 41 height 23
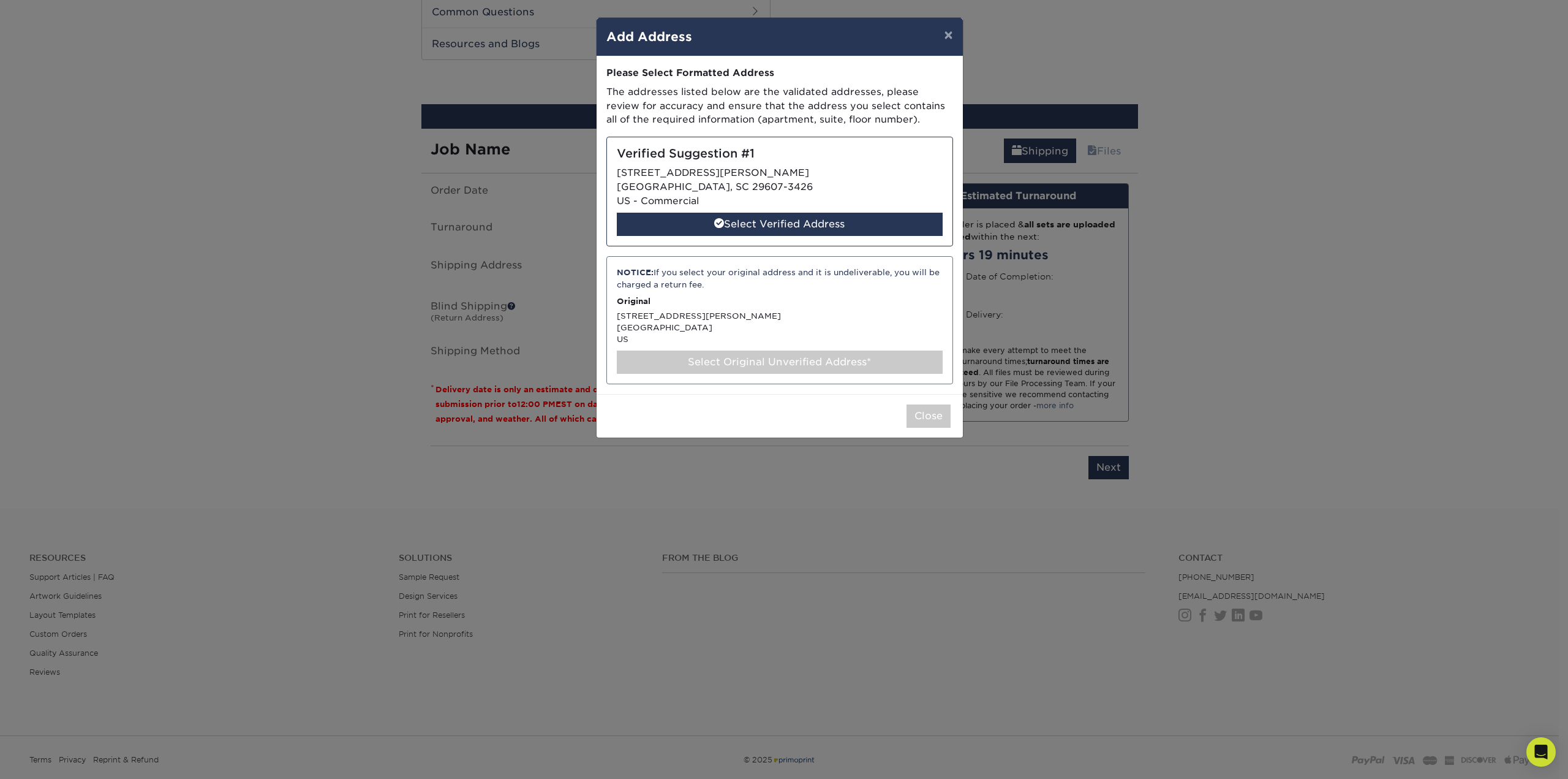
click at [782, 209] on div "Verified Suggestion #1 303 HAYWOOD RD GREENVILLE, SC 29607-3426 US - Commercial…" at bounding box center [780, 191] width 346 height 110
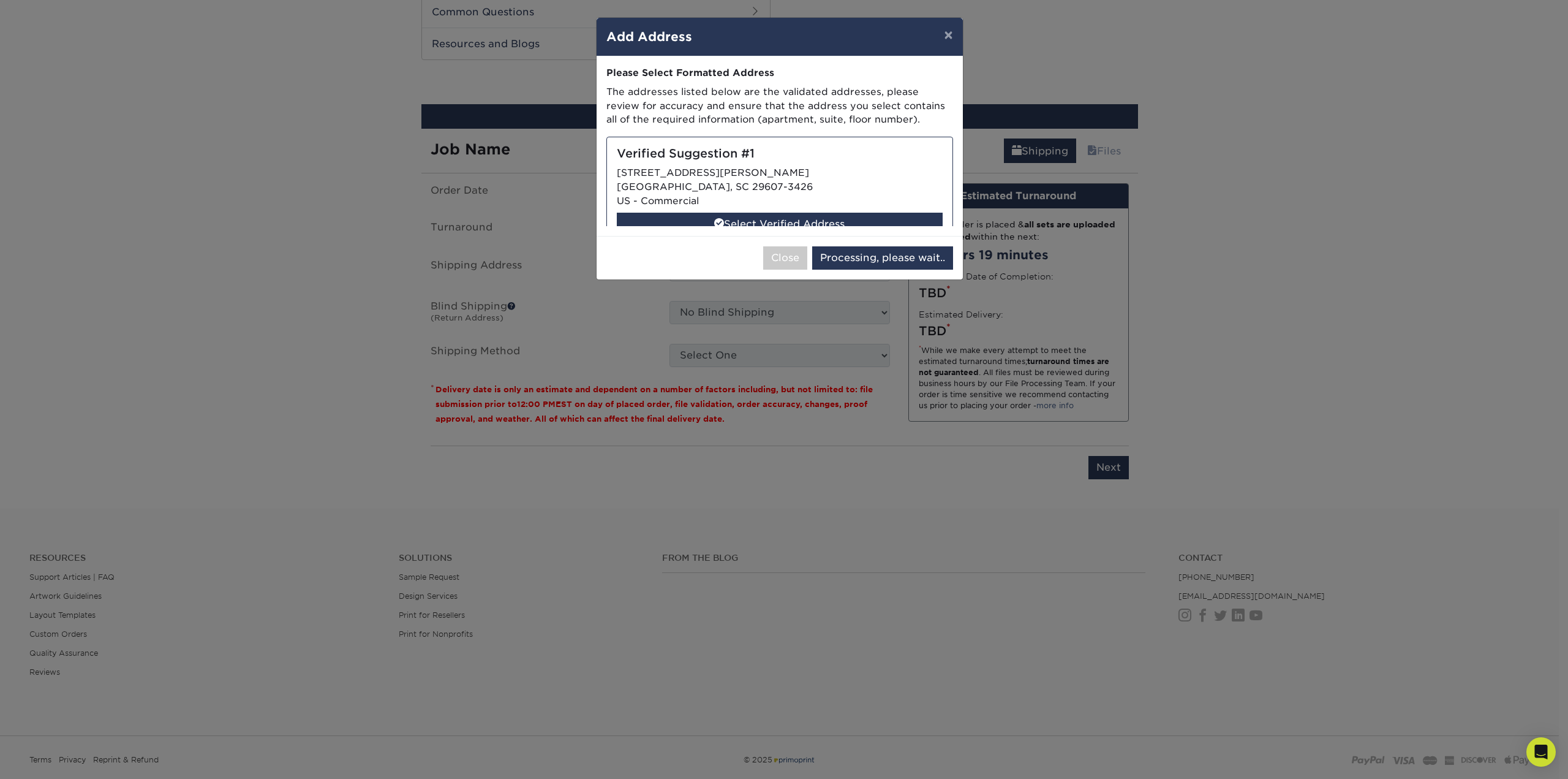
click at [782, 224] on body "Resources Menu Search Products Account SIGN IN CREATE AN ACCOUNT forgot passwor…" at bounding box center [784, 122] width 1568 height 1491
select select "286040"
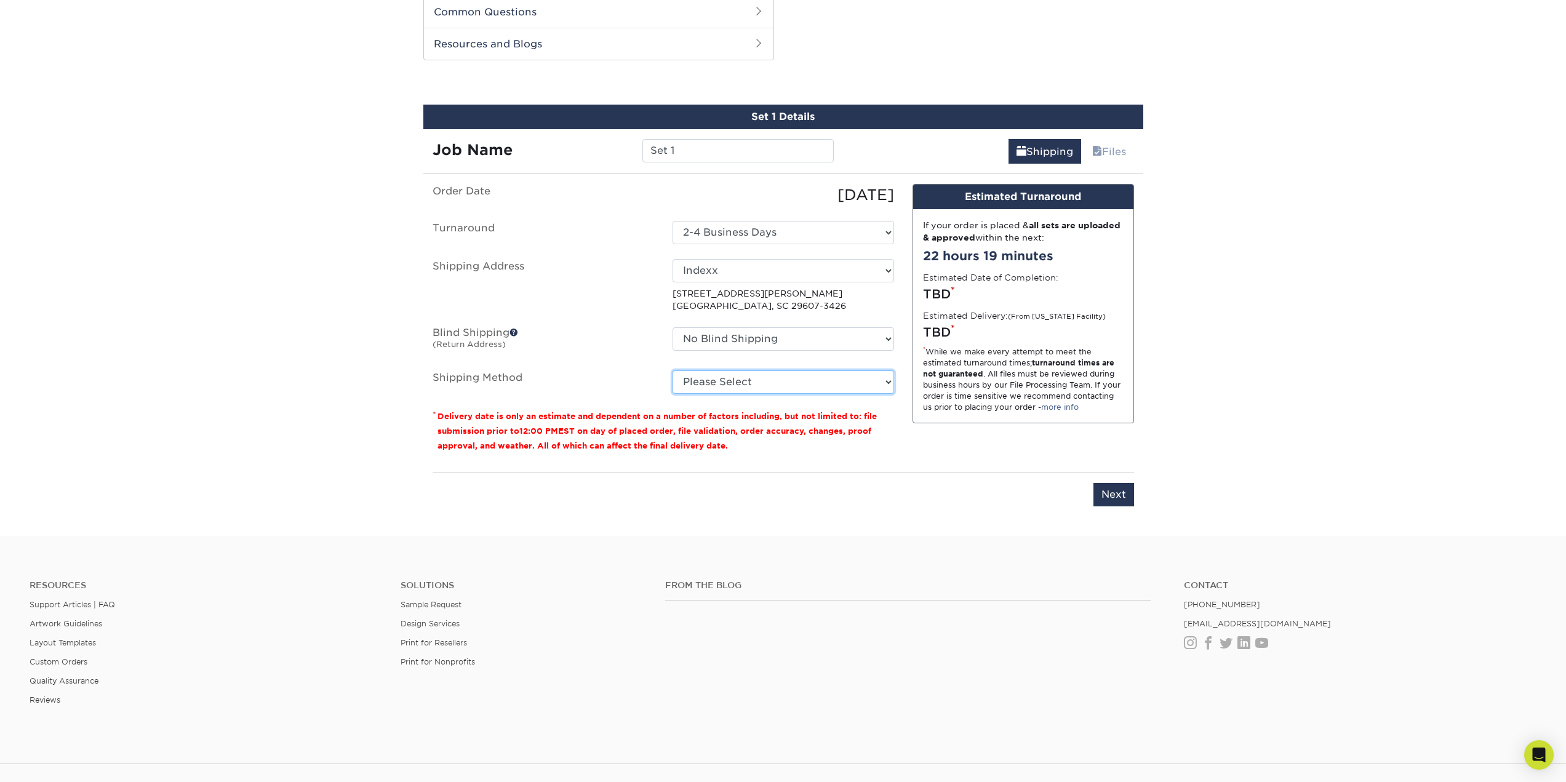
click at [716, 385] on select "Please Select Ground Shipping (+$8.96) 3 Day Shipping Service (+$15.34) 2 Day A…" at bounding box center [784, 381] width 222 height 23
select select "03"
click at [673, 370] on select "Please Select Ground Shipping (+$8.96) 3 Day Shipping Service (+$15.34) 2 Day A…" at bounding box center [784, 381] width 222 height 23
click at [1125, 492] on input "Next" at bounding box center [1113, 494] width 41 height 23
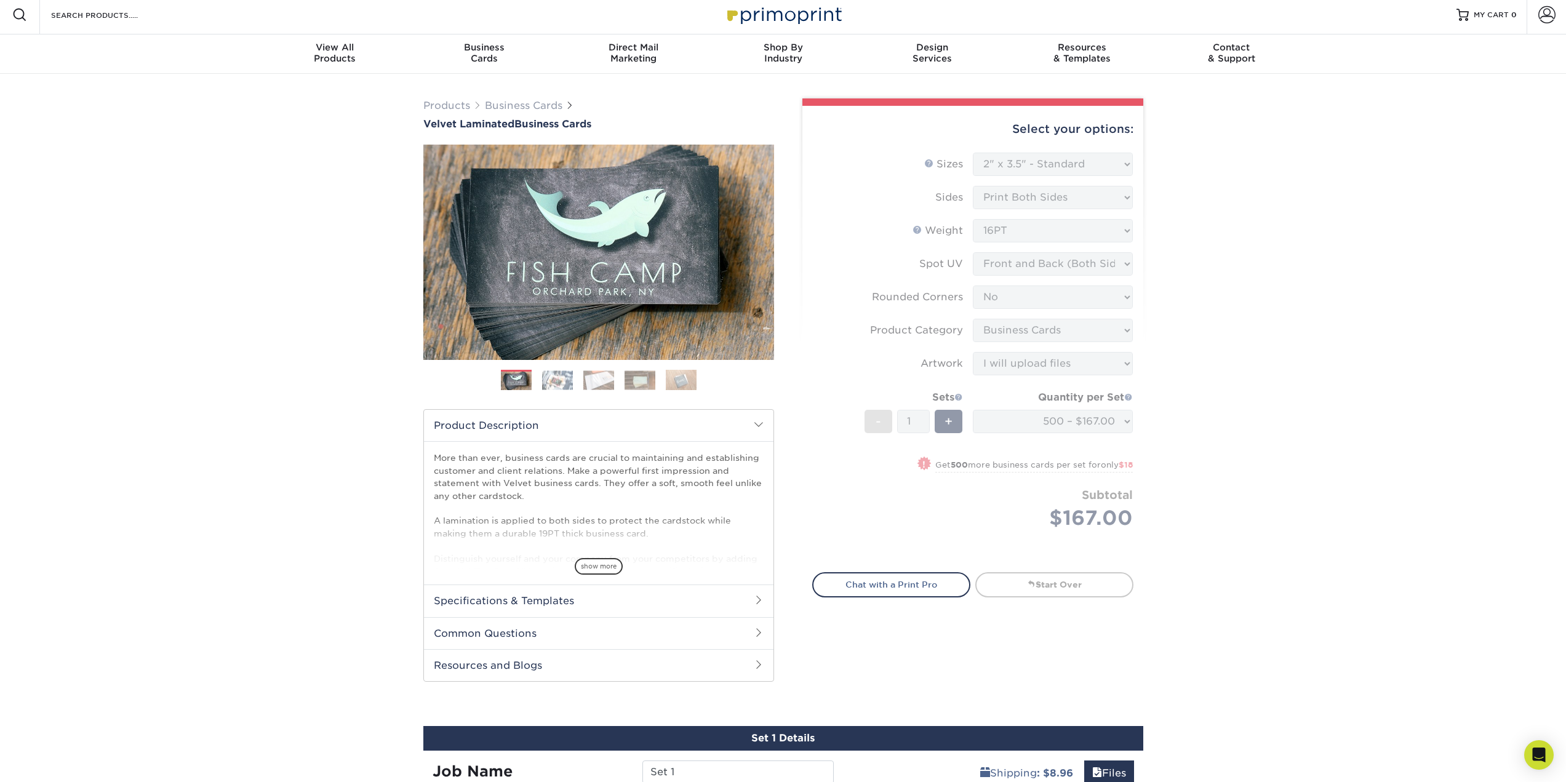
scroll to position [0, 0]
